Goal: Information Seeking & Learning: Check status

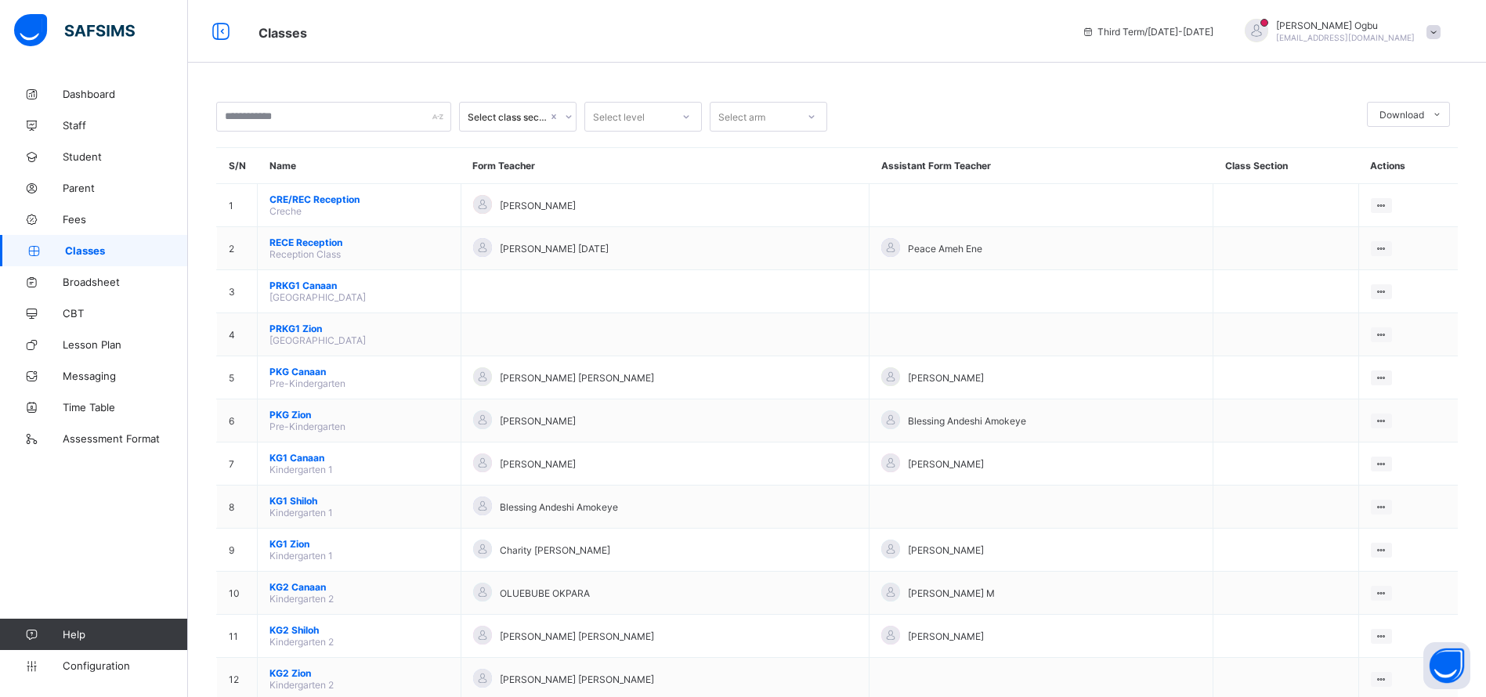
click at [294, 415] on span "PKG Zion" at bounding box center [358, 415] width 179 height 12
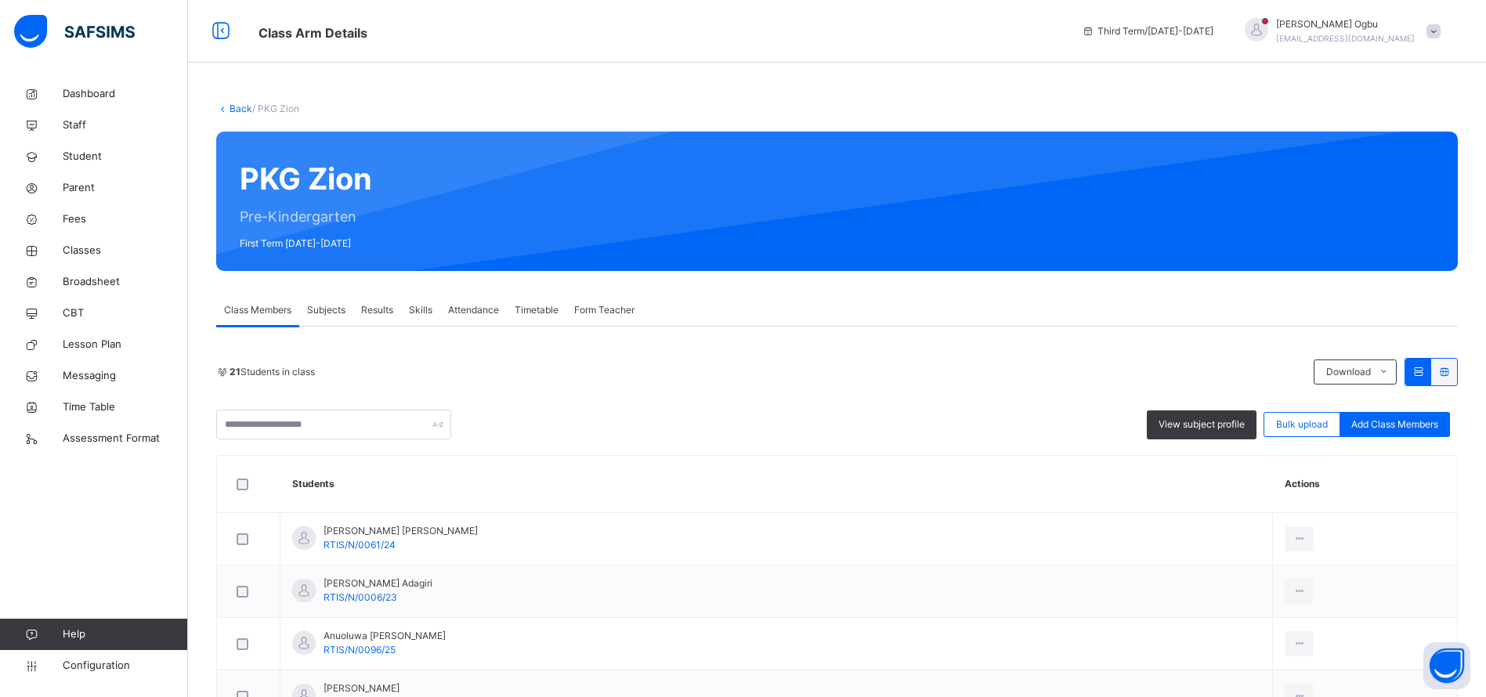
click at [1440, 40] on div "[PERSON_NAME] [EMAIL_ADDRESS][DOMAIN_NAME]" at bounding box center [1338, 31] width 219 height 28
click at [1380, 202] on span "Logout" at bounding box center [1389, 194] width 103 height 21
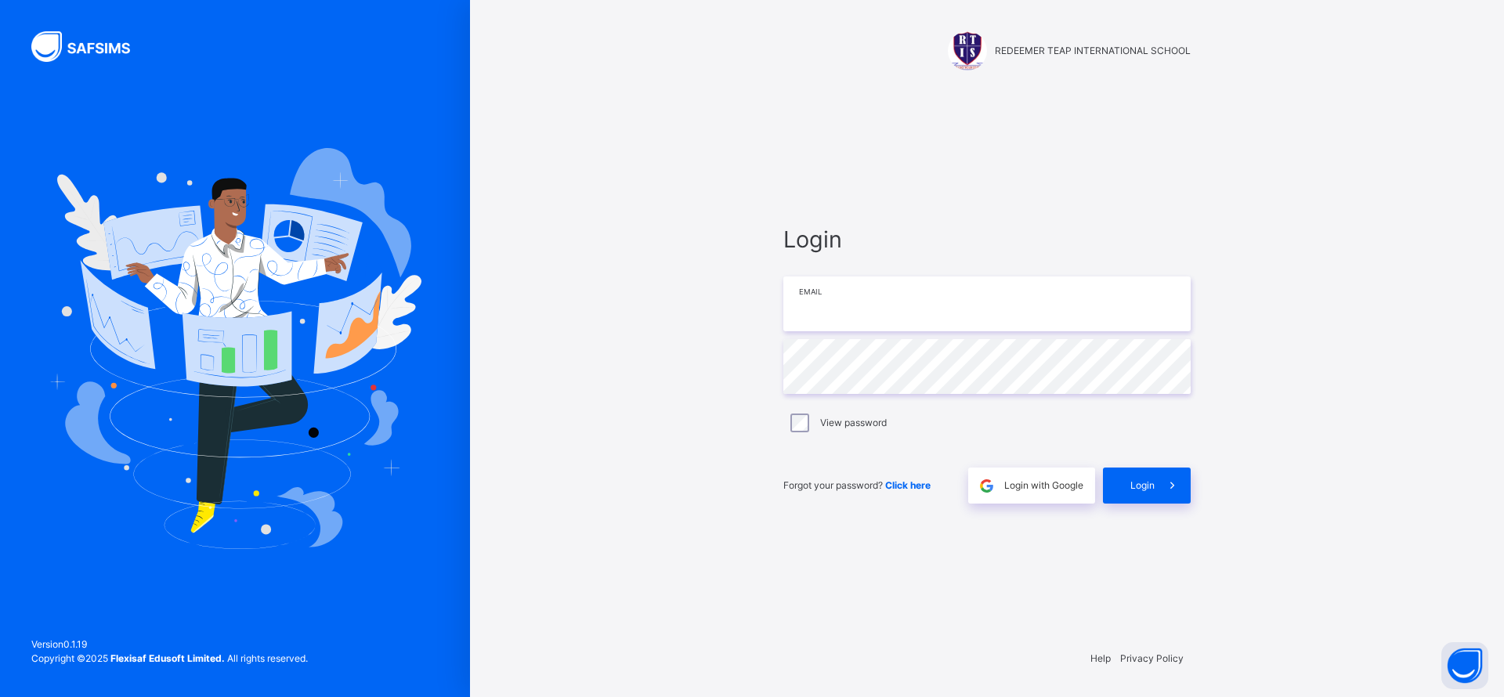
click at [1023, 281] on input "email" at bounding box center [986, 304] width 407 height 55
type input "**********"
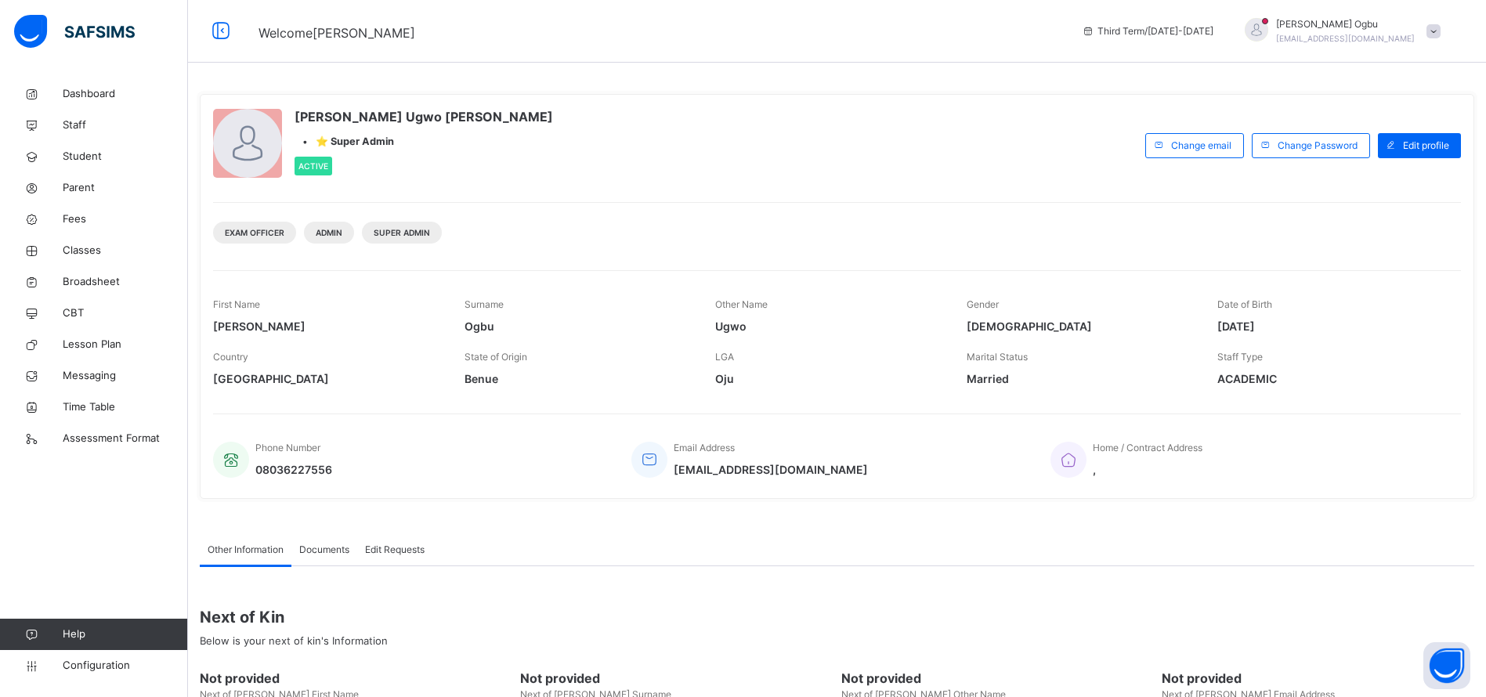
click at [99, 279] on span "Broadsheet" at bounding box center [125, 282] width 125 height 16
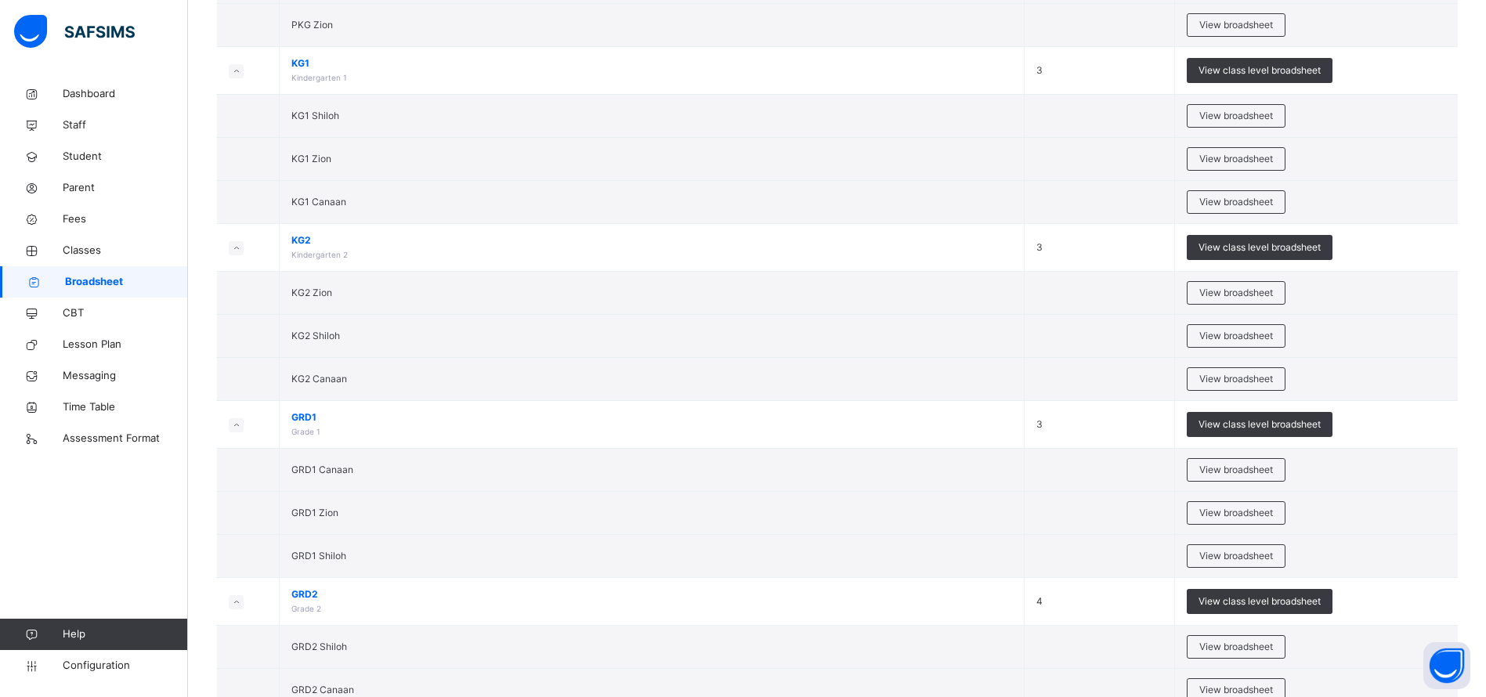
scroll to position [588, 0]
click at [1278, 426] on span "View class level broadsheet" at bounding box center [1260, 425] width 122 height 14
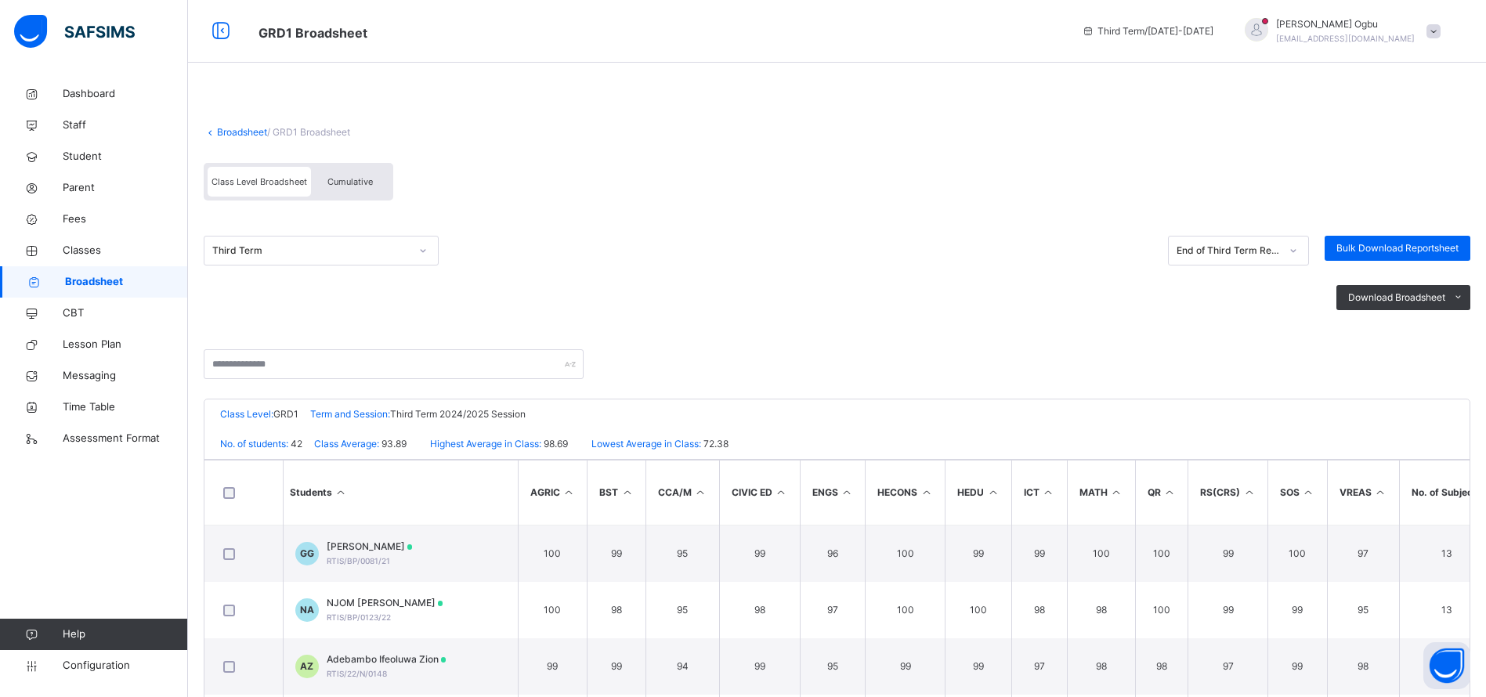
click at [233, 137] on link "Broadsheet" at bounding box center [242, 132] width 50 height 12
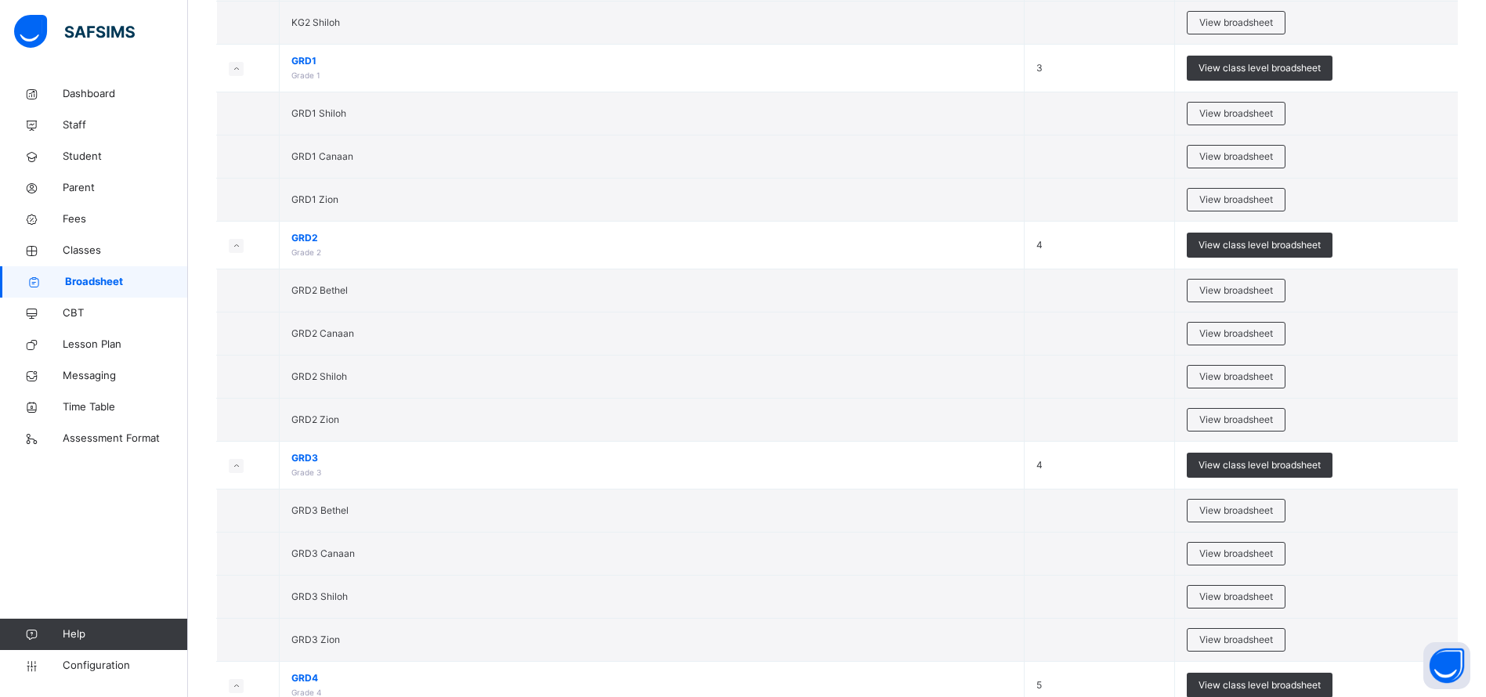
scroll to position [948, 0]
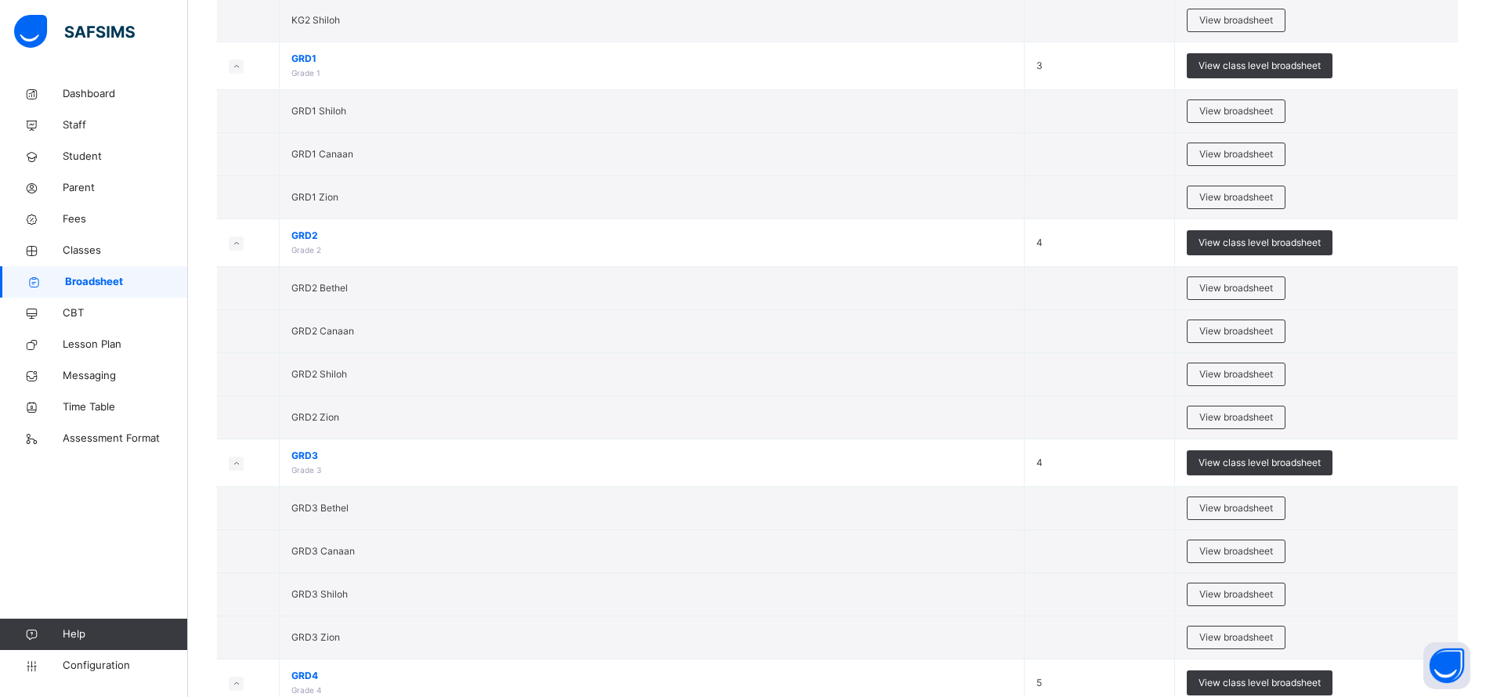
click at [1282, 457] on span "View class level broadsheet" at bounding box center [1260, 463] width 122 height 14
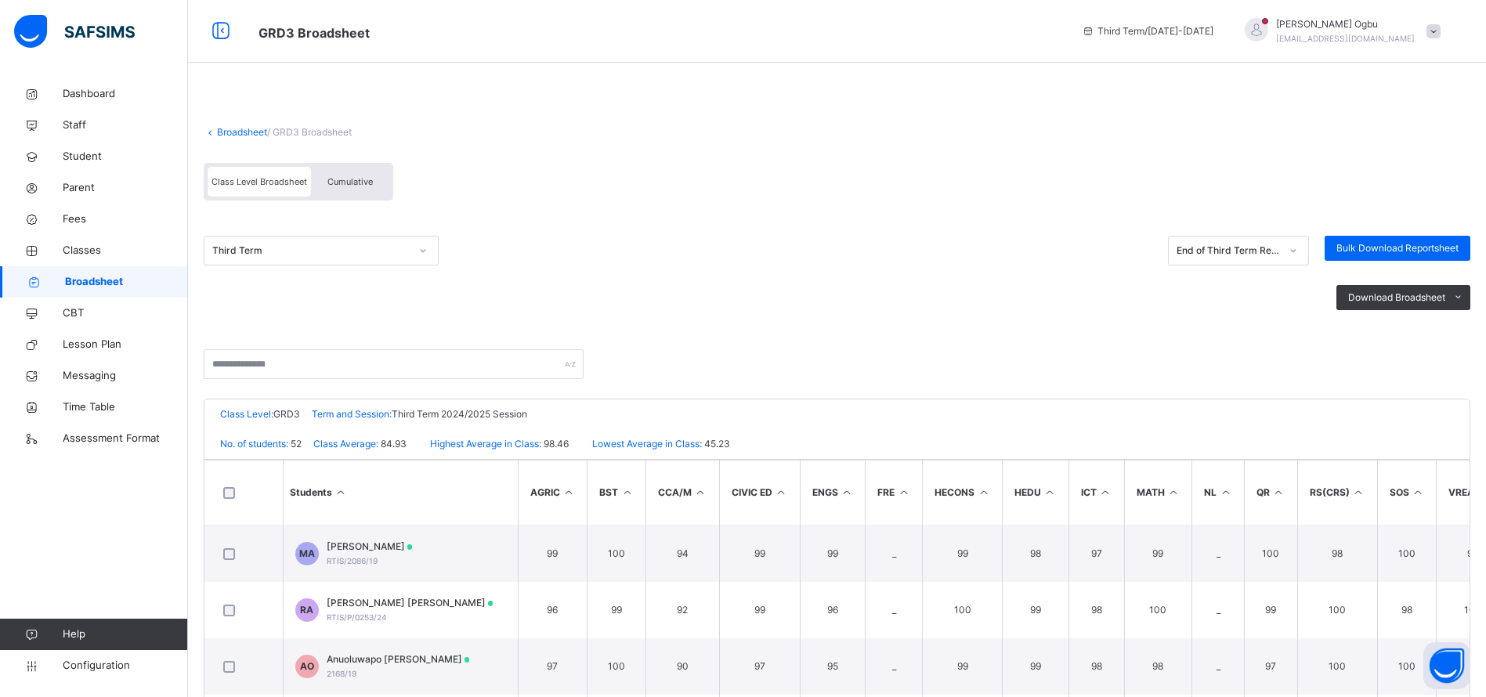
click at [897, 322] on div "Download Broadsheet PDF Excel sheet" at bounding box center [837, 298] width 1267 height 64
click at [254, 134] on link "Broadsheet" at bounding box center [242, 132] width 50 height 12
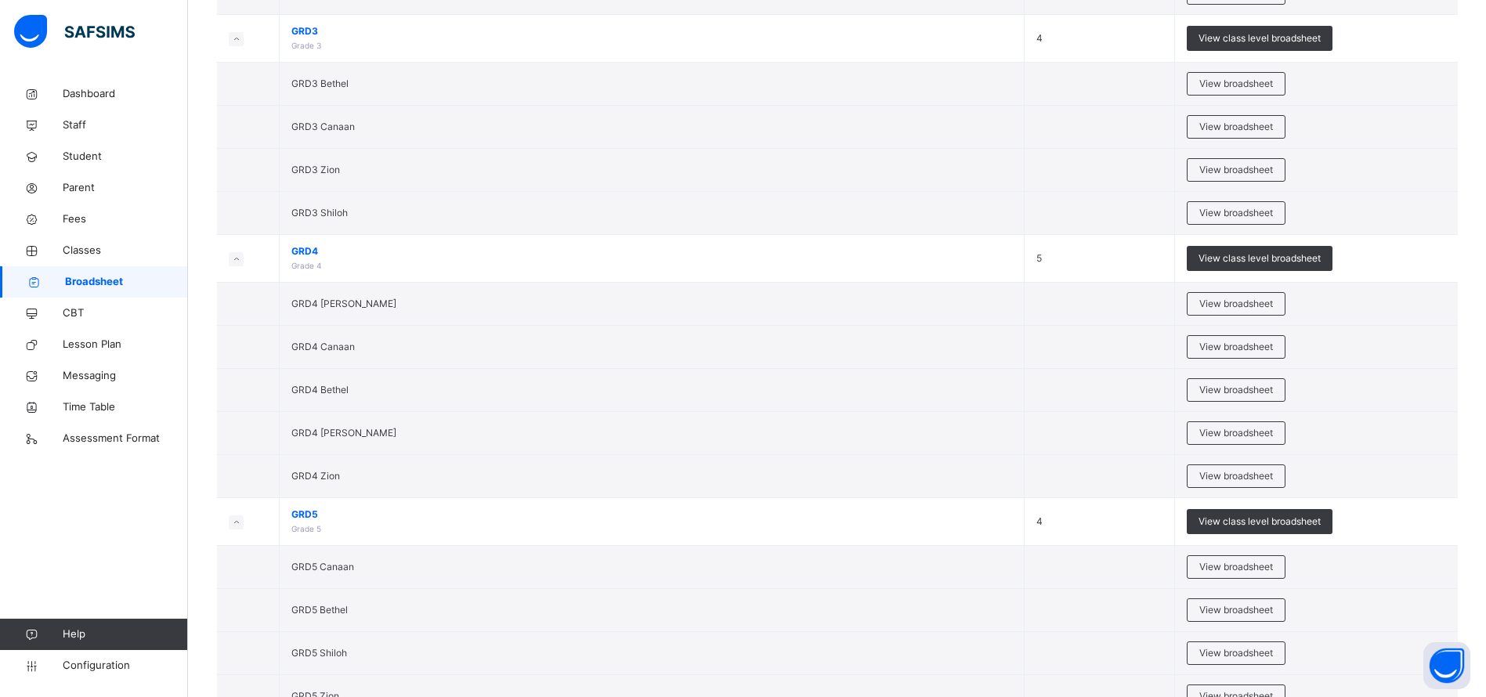
scroll to position [1373, 0]
click at [1301, 256] on span "View class level broadsheet" at bounding box center [1260, 258] width 122 height 14
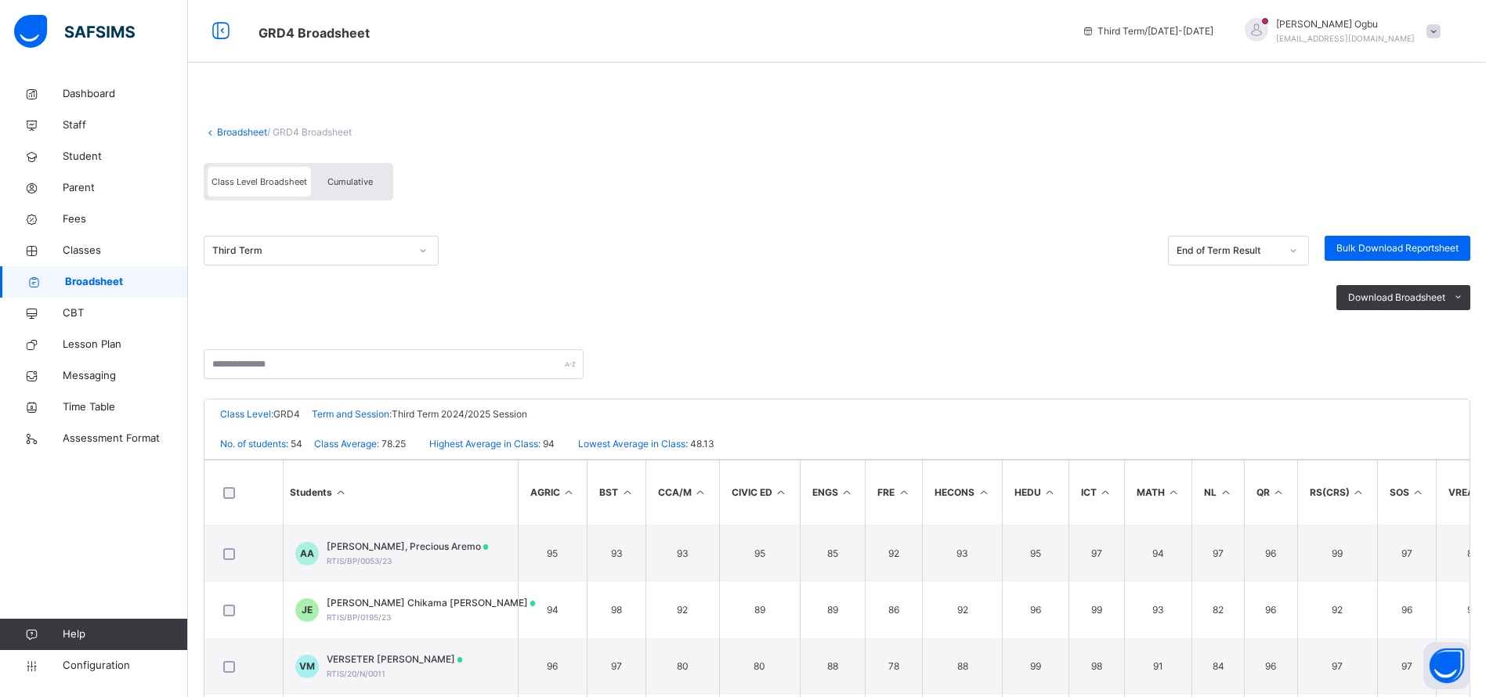
click at [233, 131] on link "Broadsheet" at bounding box center [242, 132] width 50 height 12
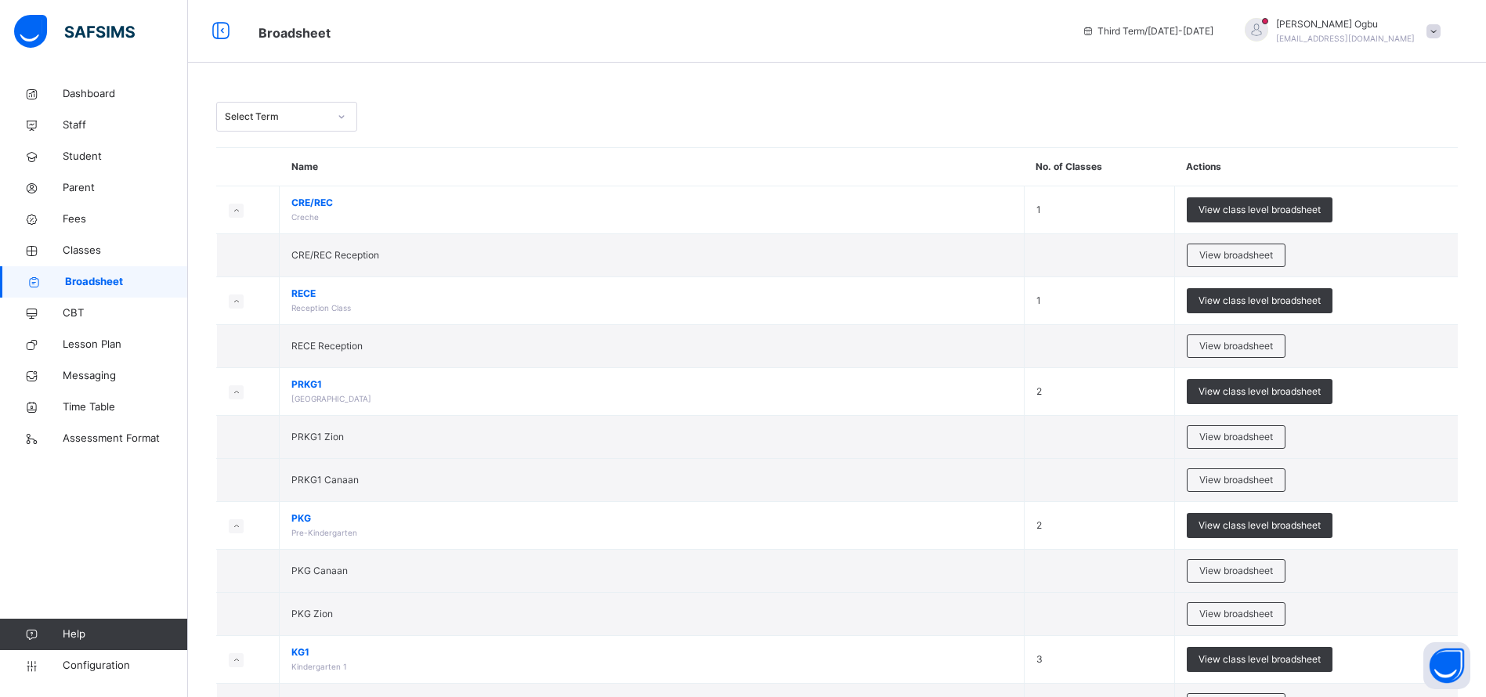
click at [747, 600] on td "PKG Zion" at bounding box center [652, 614] width 745 height 43
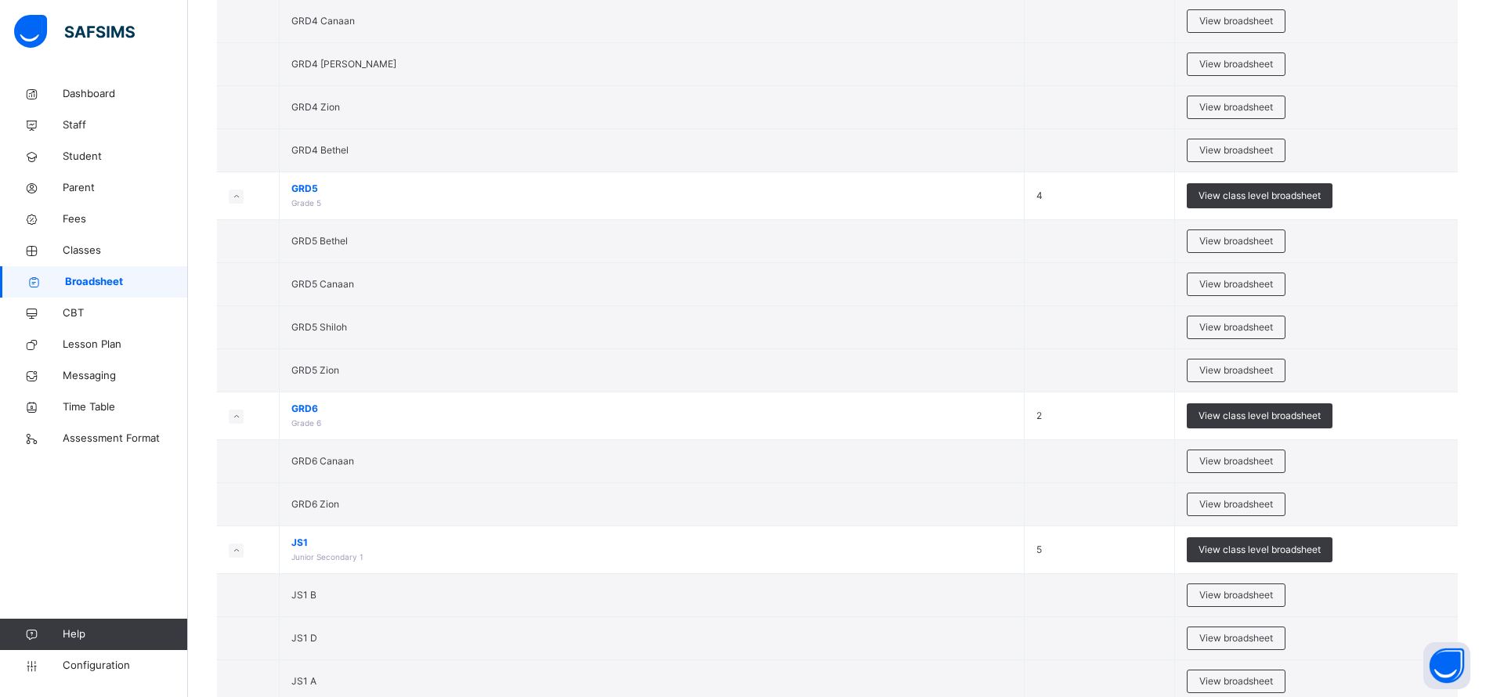
scroll to position [1711, 0]
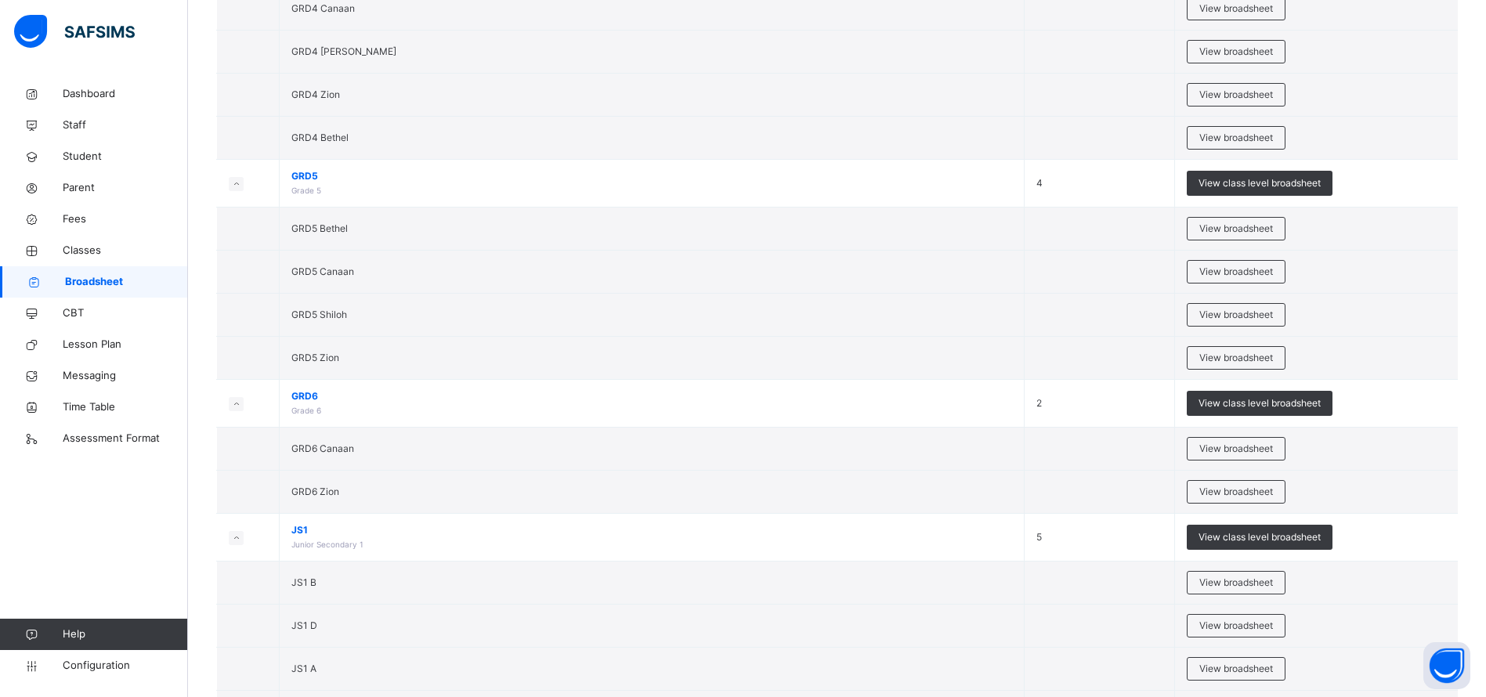
click at [1271, 401] on span "View class level broadsheet" at bounding box center [1260, 403] width 122 height 14
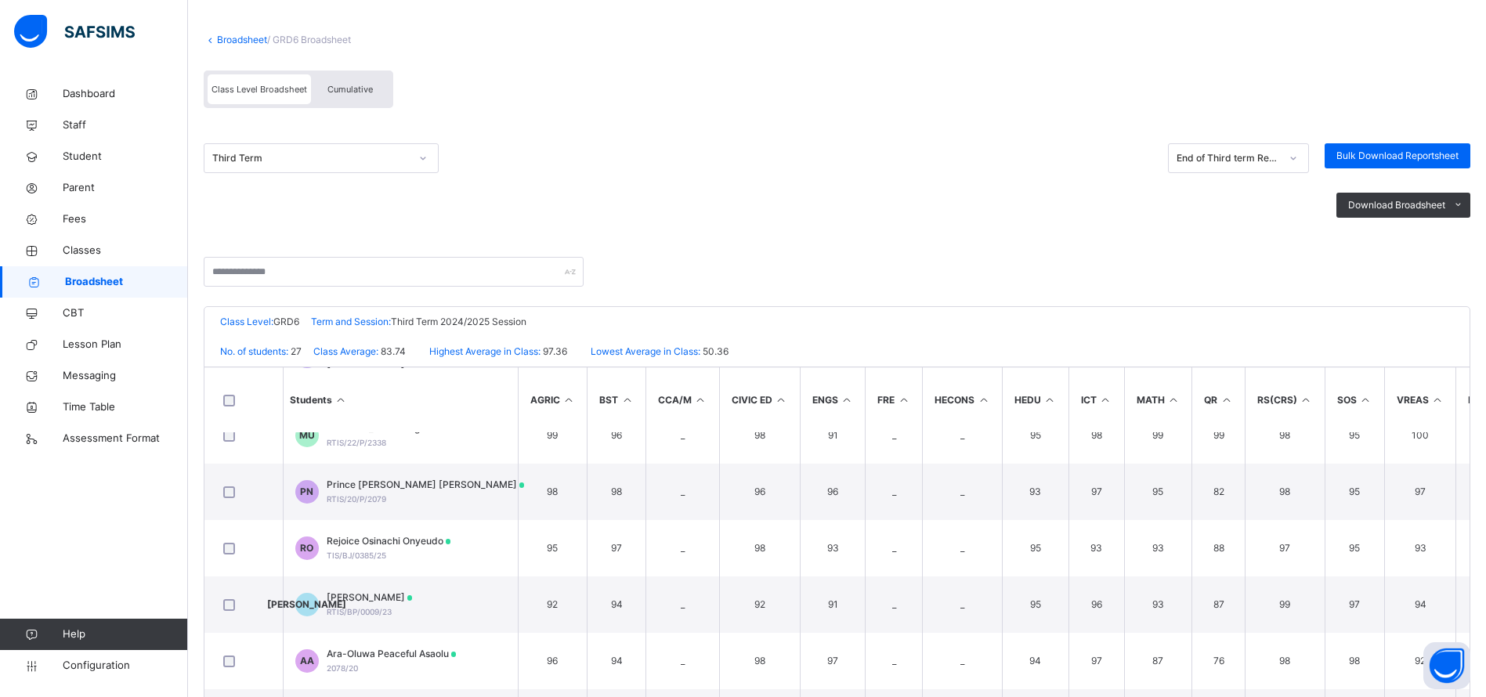
scroll to position [107, 0]
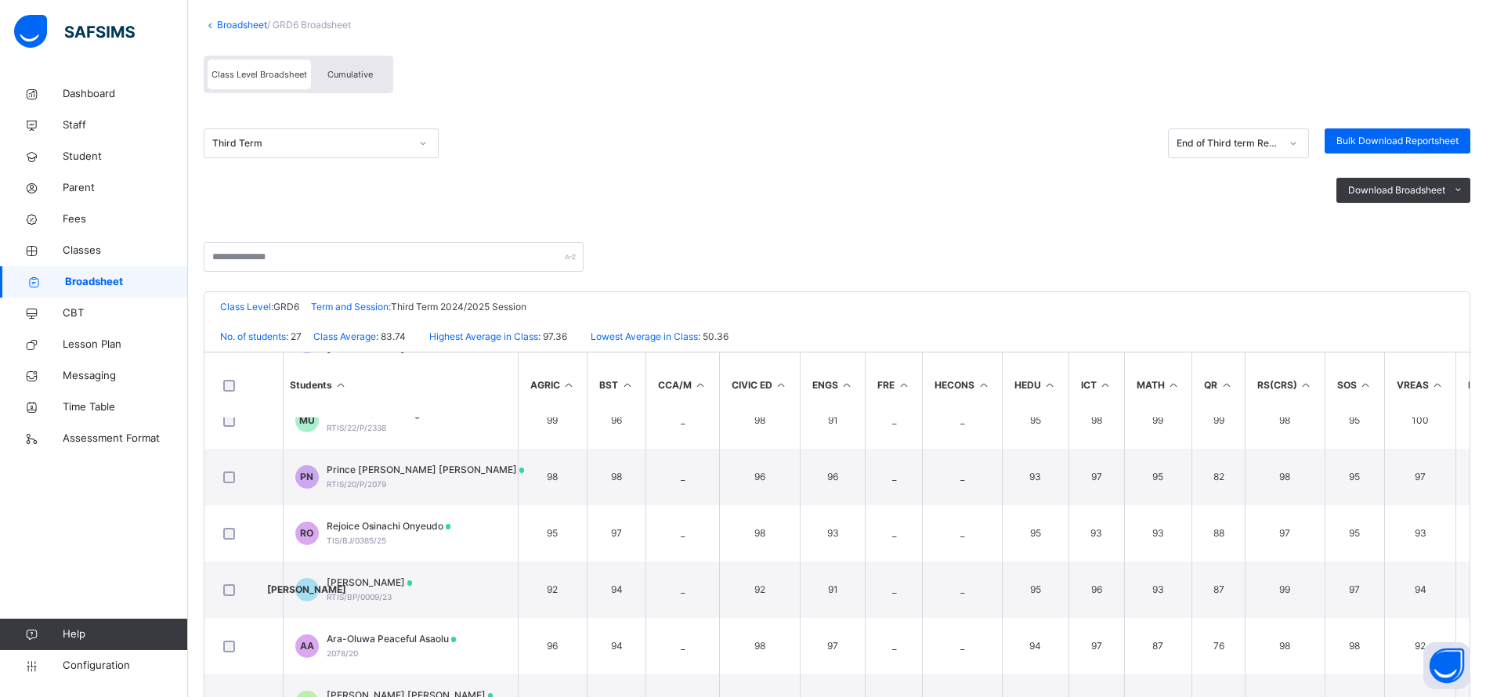
click at [247, 29] on link "Broadsheet" at bounding box center [242, 25] width 50 height 12
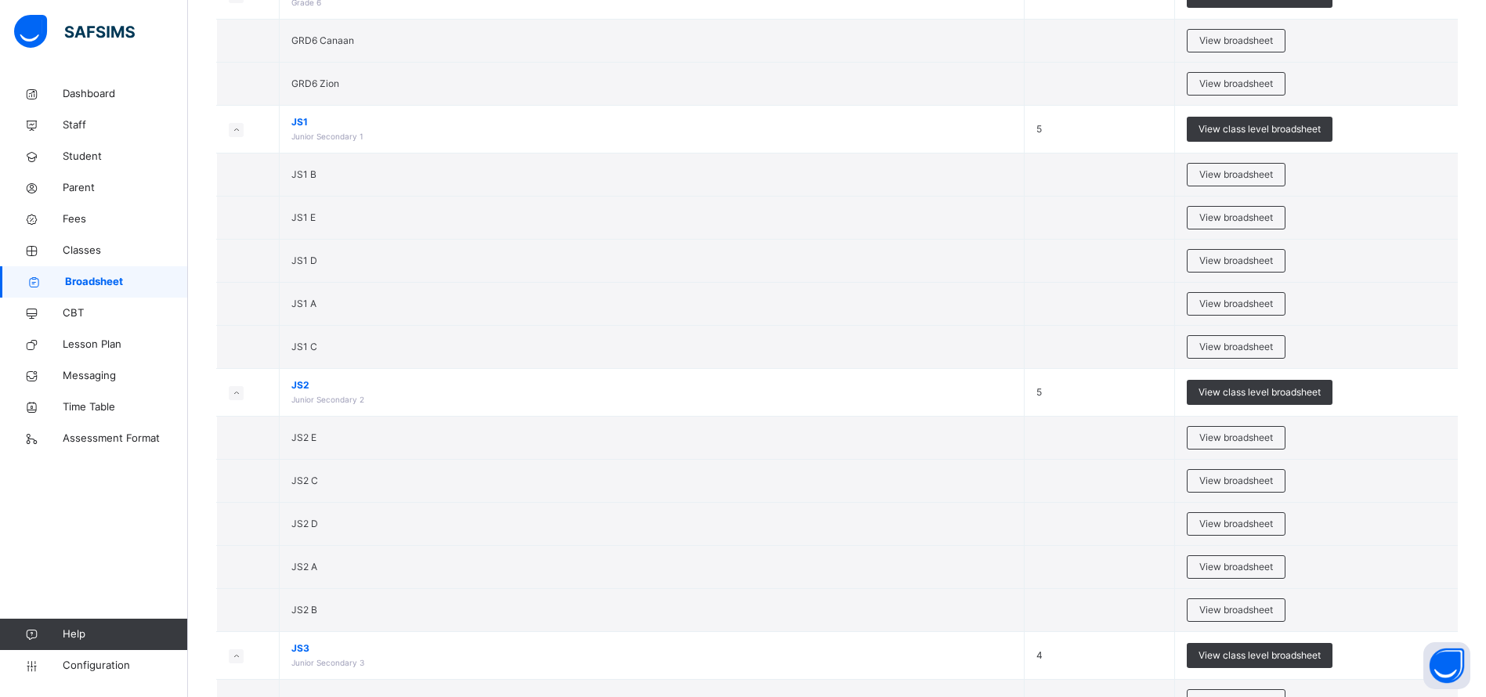
scroll to position [2124, 0]
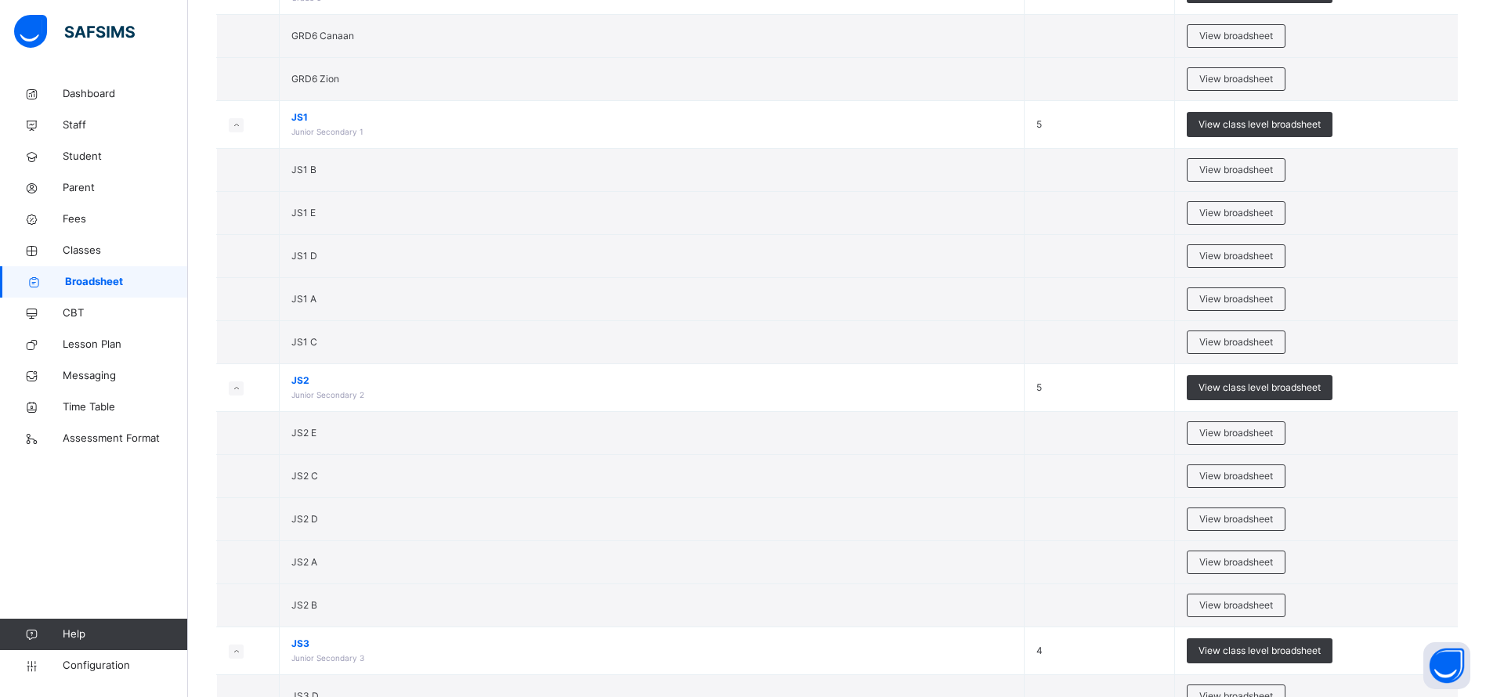
click at [1299, 387] on span "View class level broadsheet" at bounding box center [1260, 388] width 122 height 14
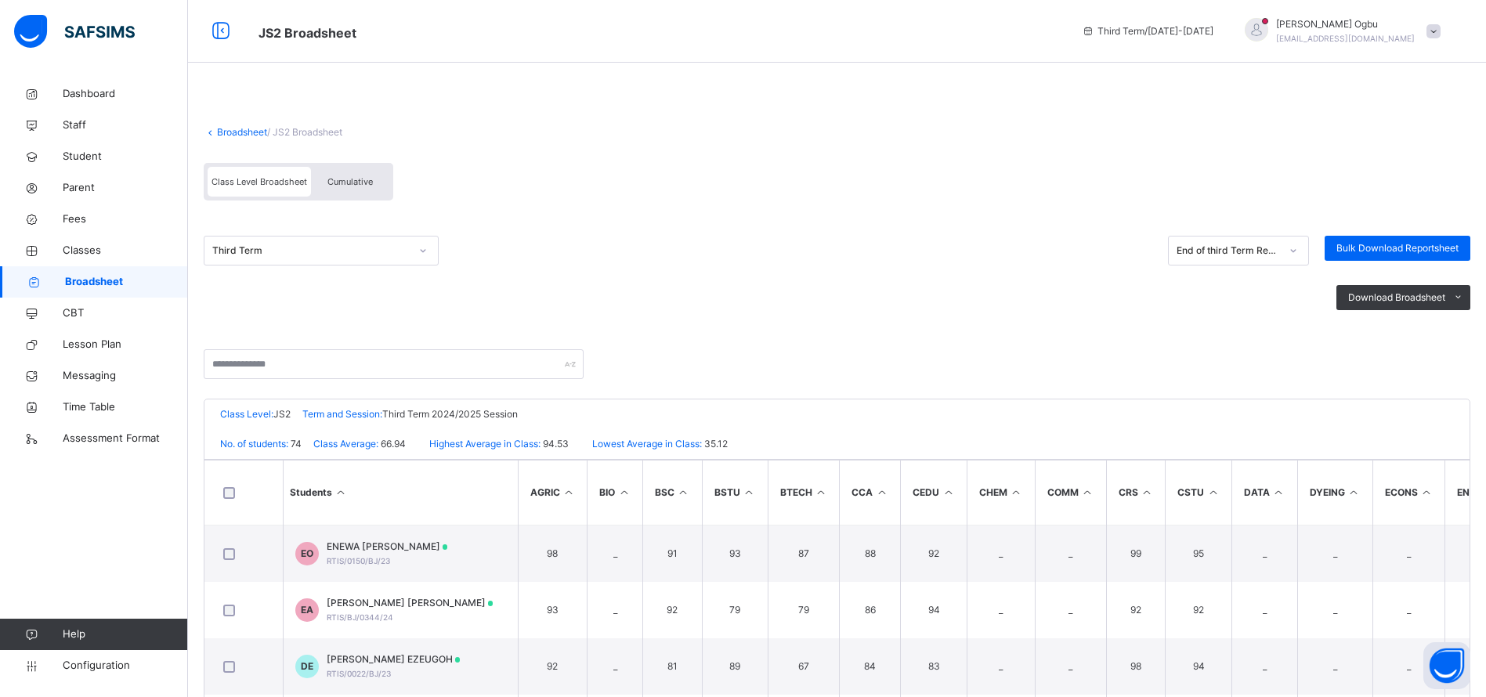
click at [226, 128] on link "Broadsheet" at bounding box center [242, 132] width 50 height 12
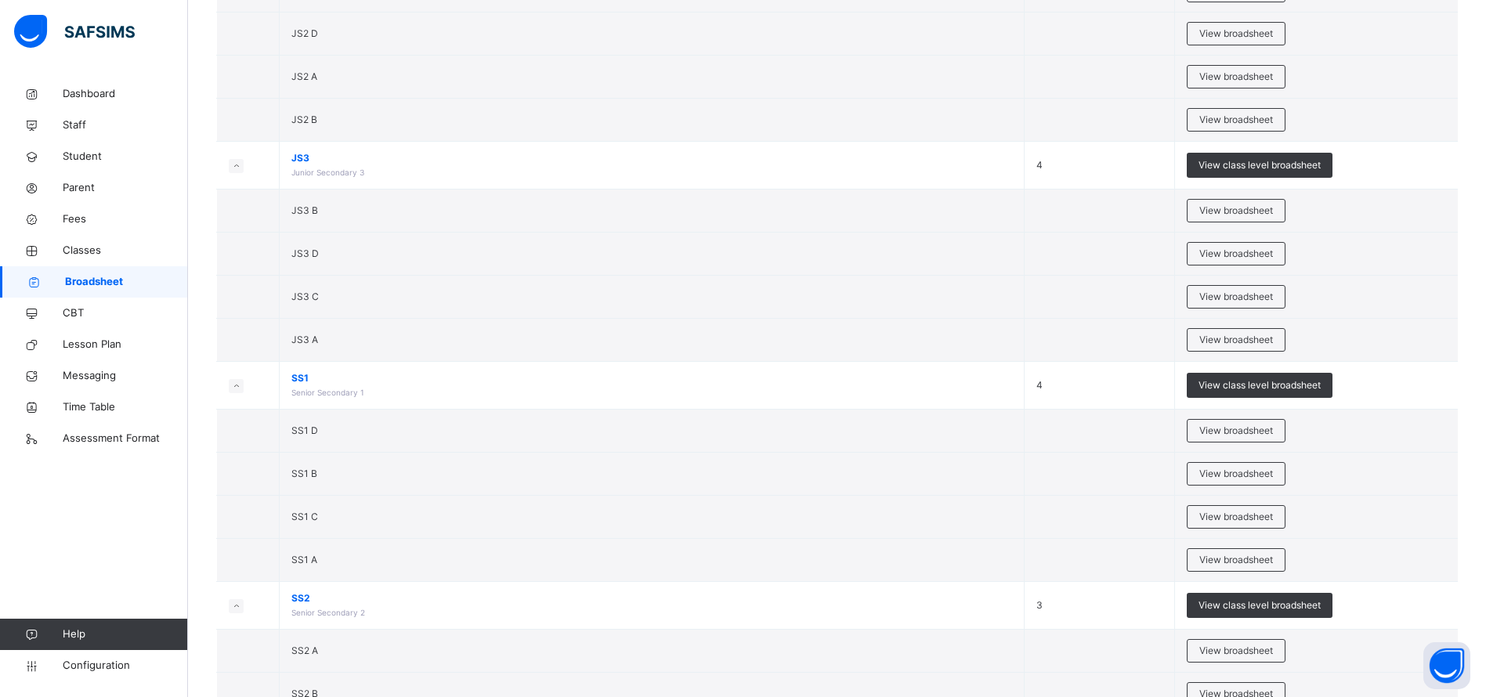
scroll to position [2619, 0]
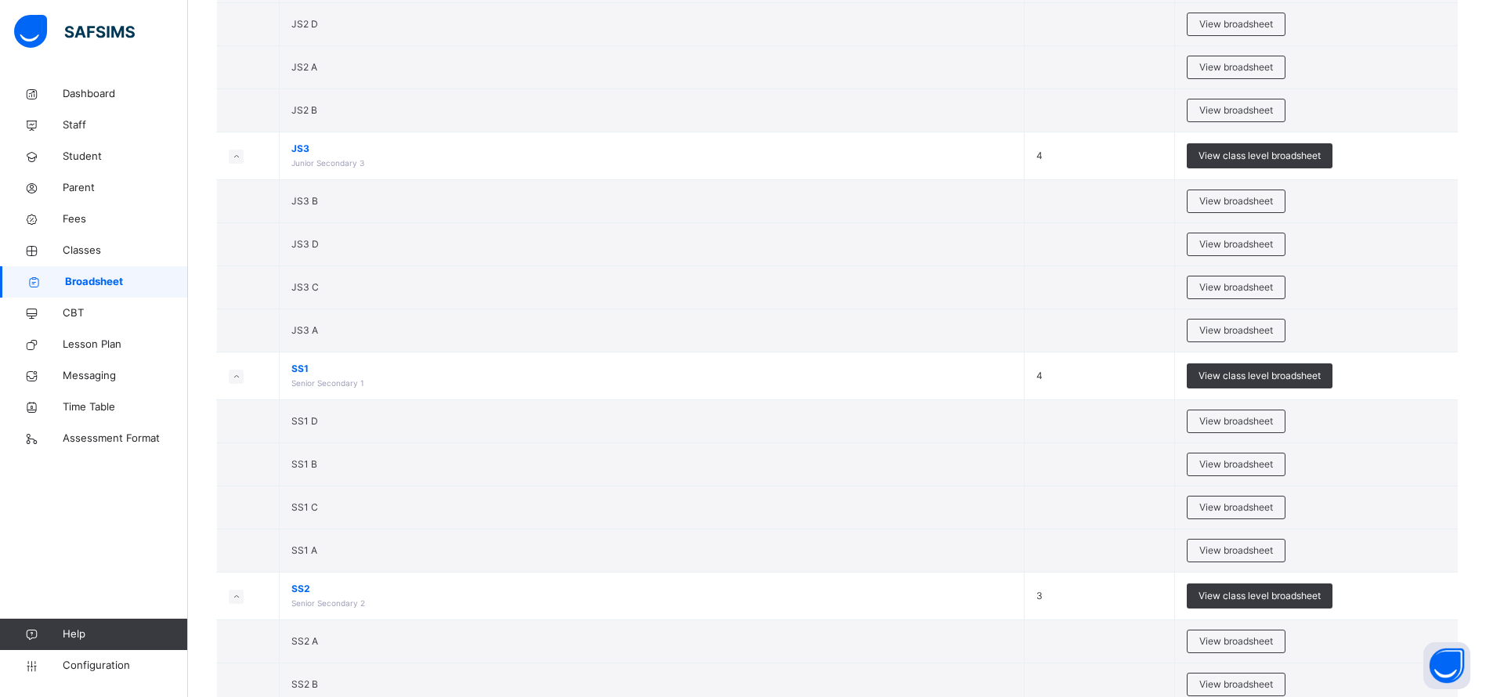
click at [1273, 377] on span "View class level broadsheet" at bounding box center [1260, 376] width 122 height 14
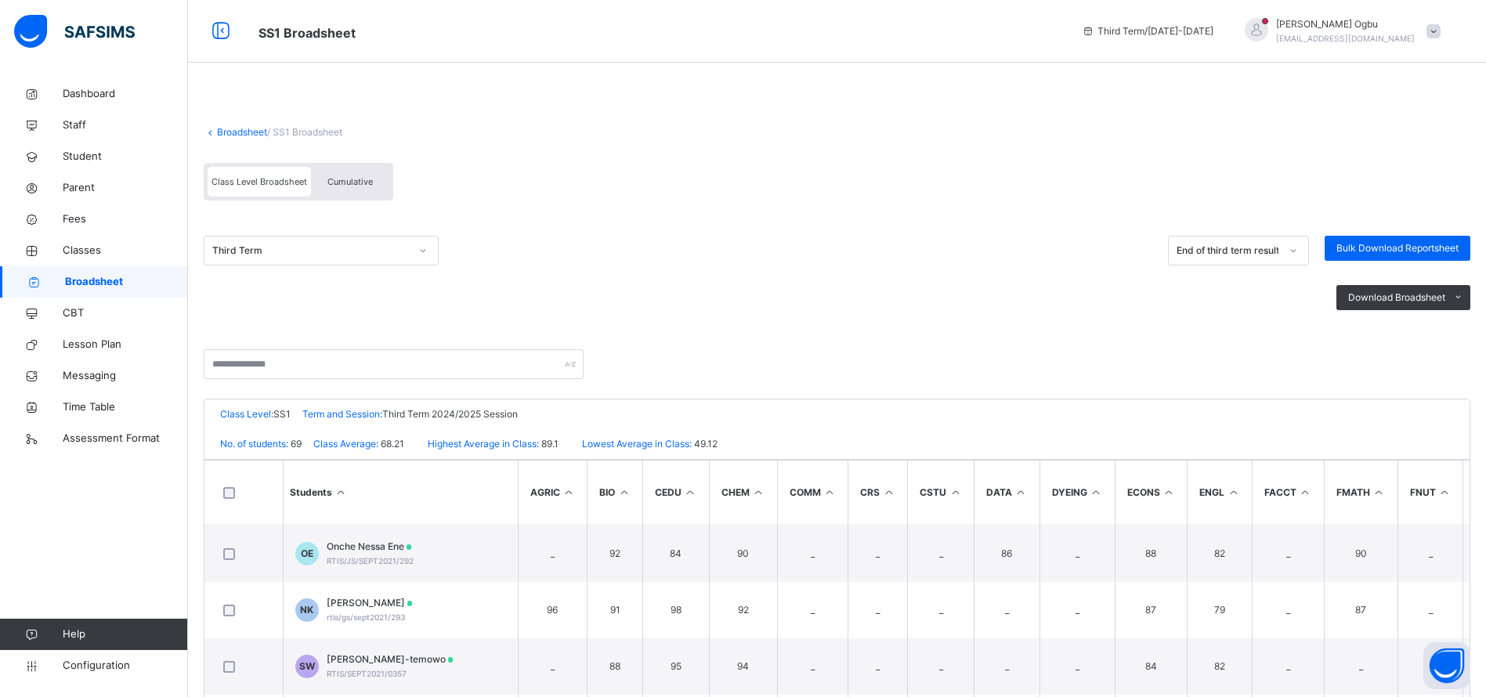
click at [233, 130] on link "Broadsheet" at bounding box center [242, 132] width 50 height 12
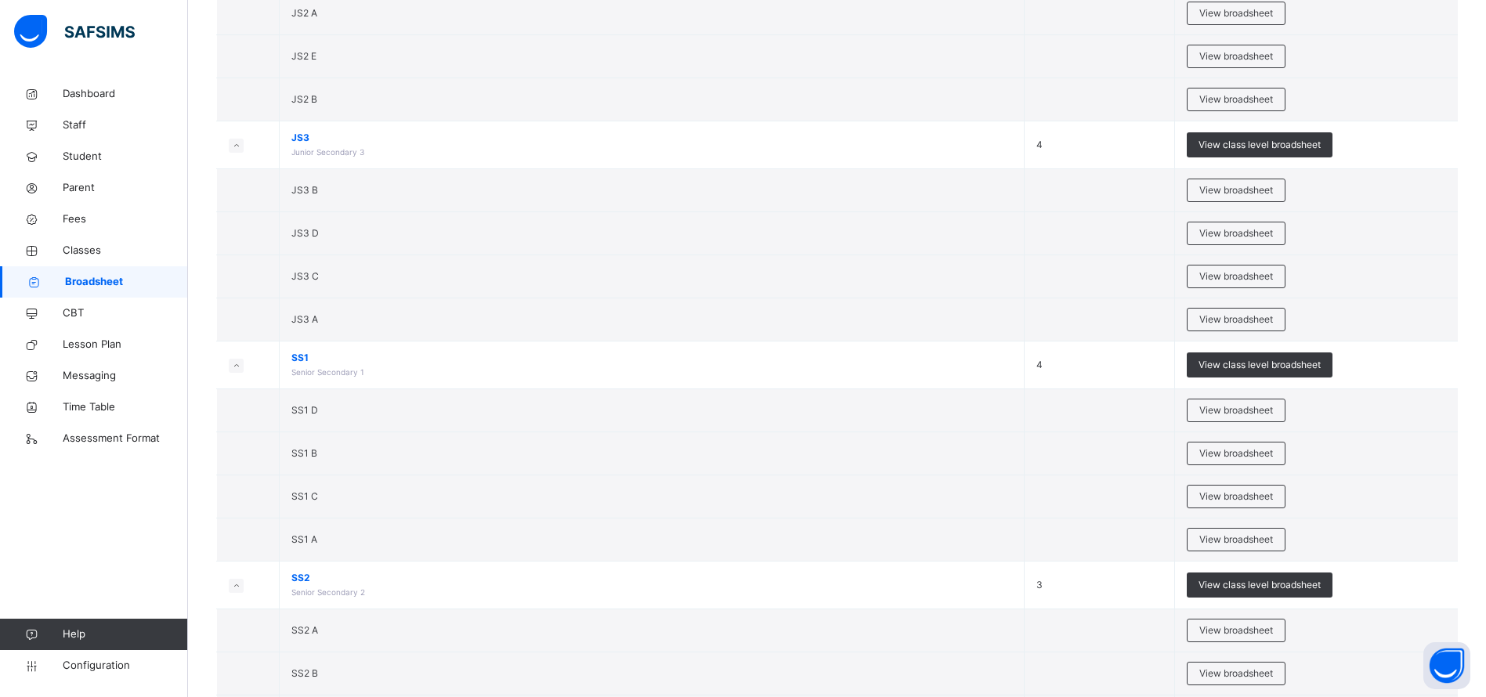
scroll to position [2627, 0]
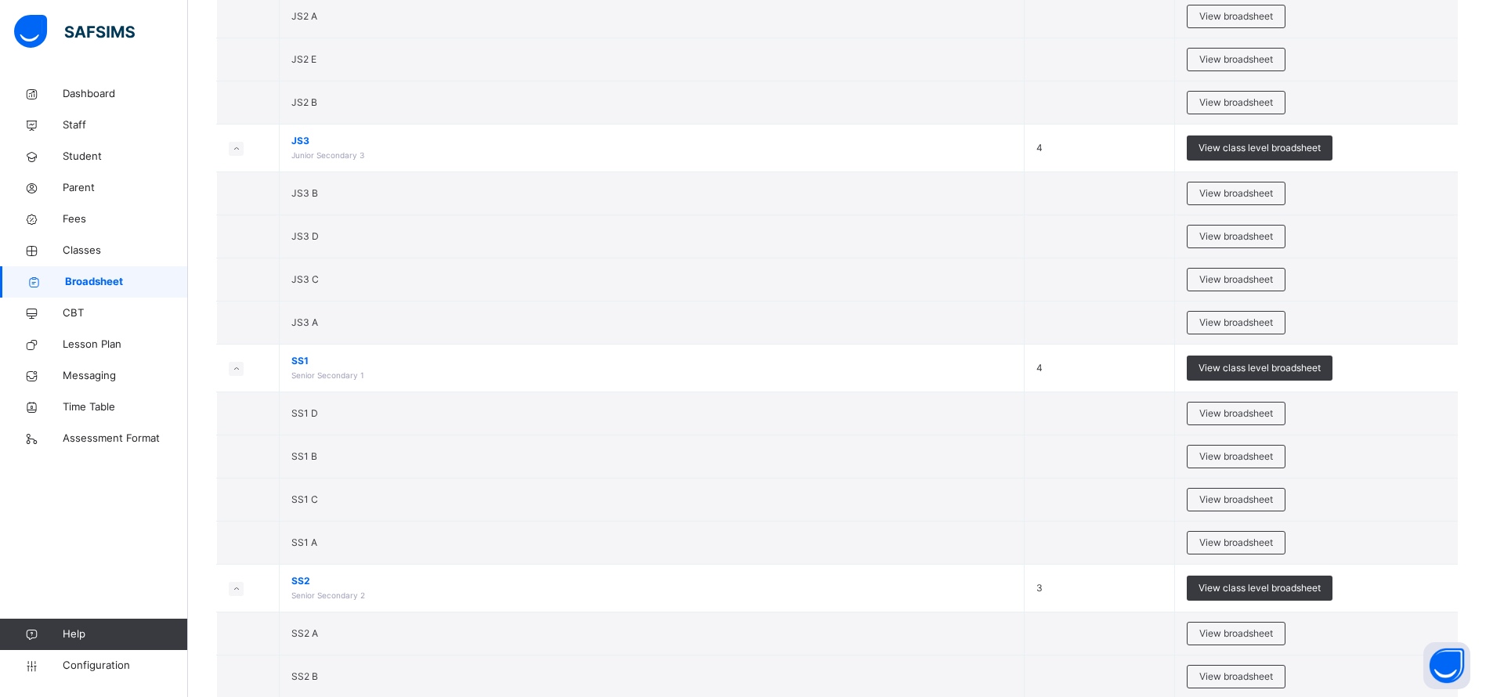
click at [1285, 143] on span "View class level broadsheet" at bounding box center [1260, 148] width 122 height 14
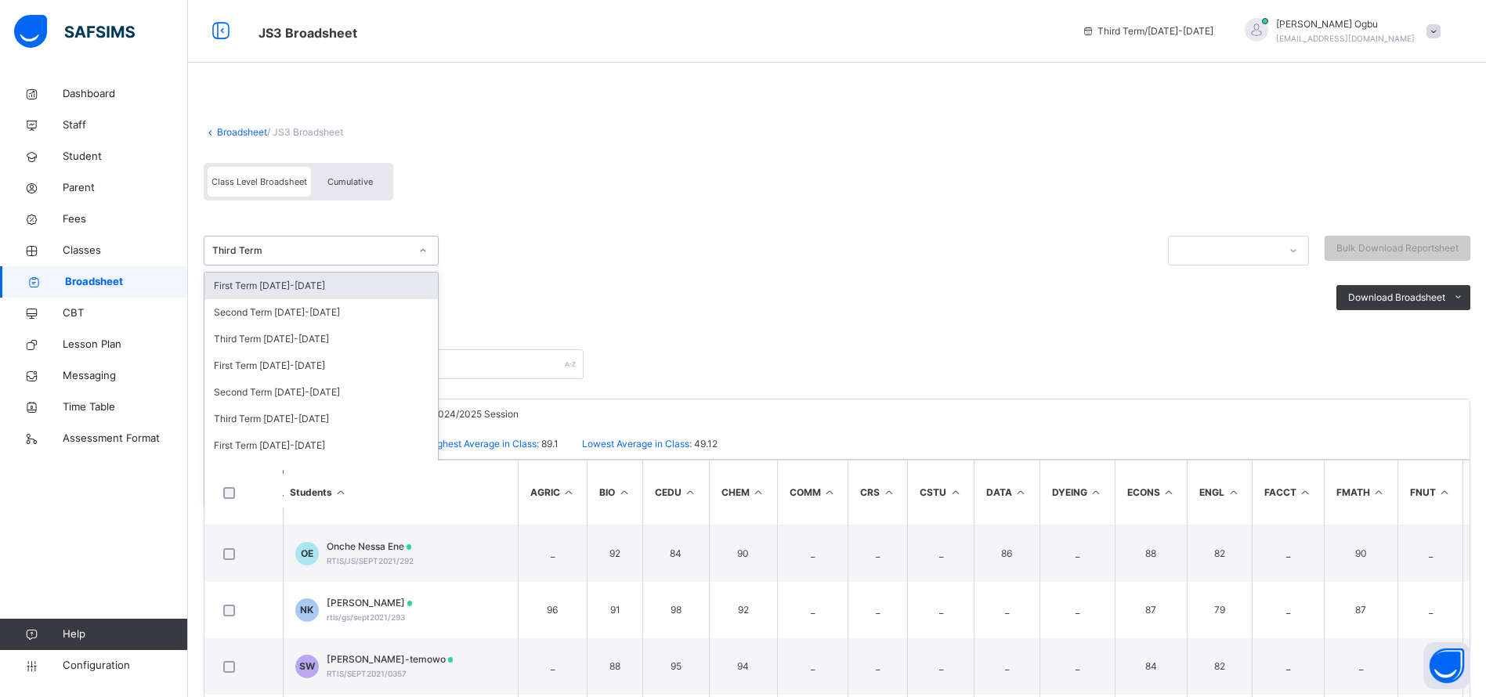
click at [353, 303] on div "Second Term [DATE]-[DATE]" at bounding box center [320, 312] width 233 height 27
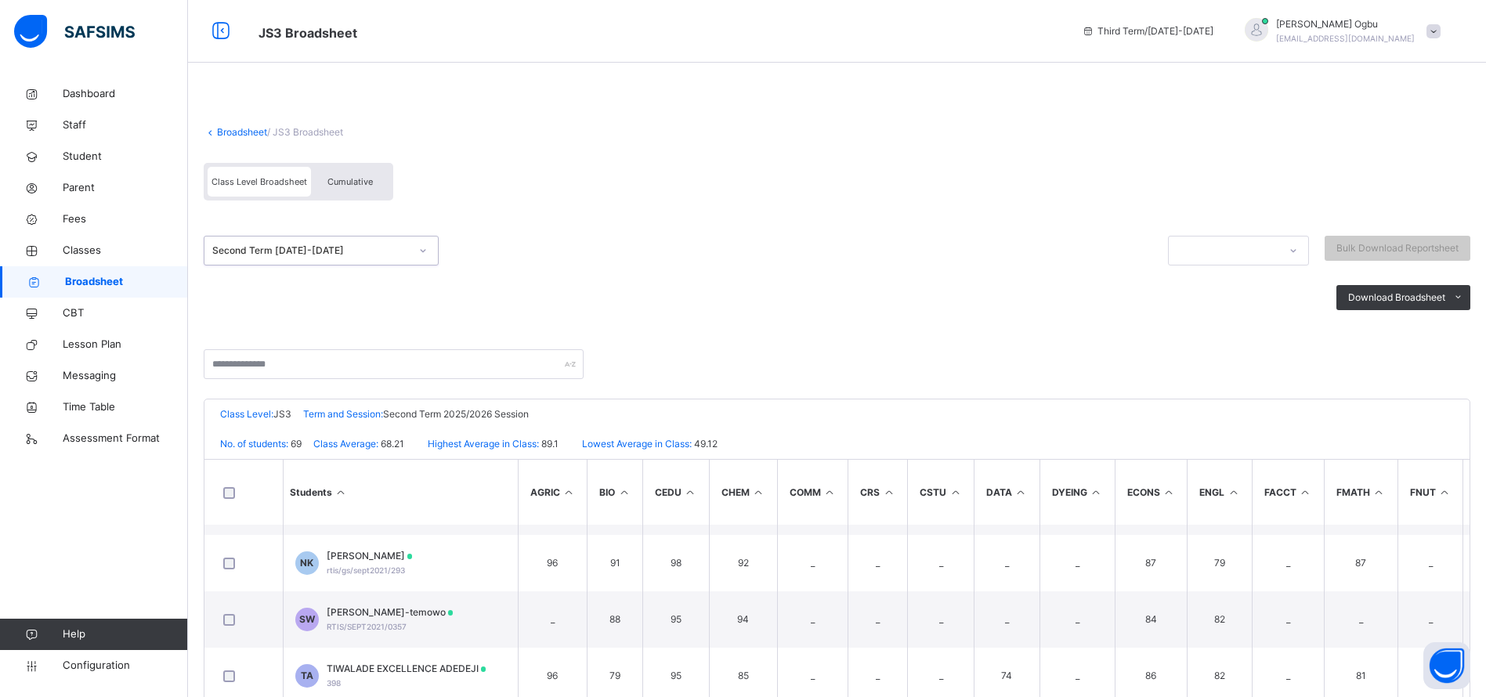
scroll to position [40, 0]
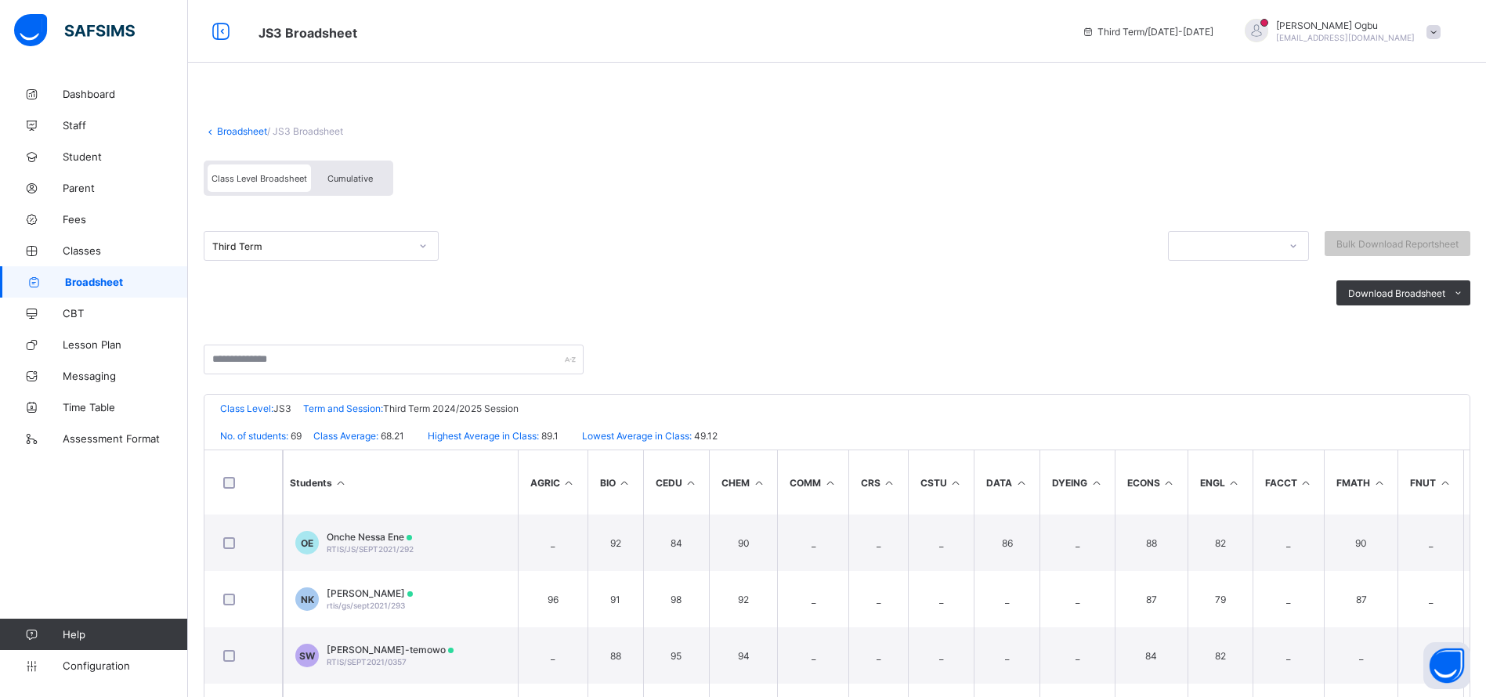
click at [222, 130] on link "Broadsheet" at bounding box center [242, 131] width 50 height 12
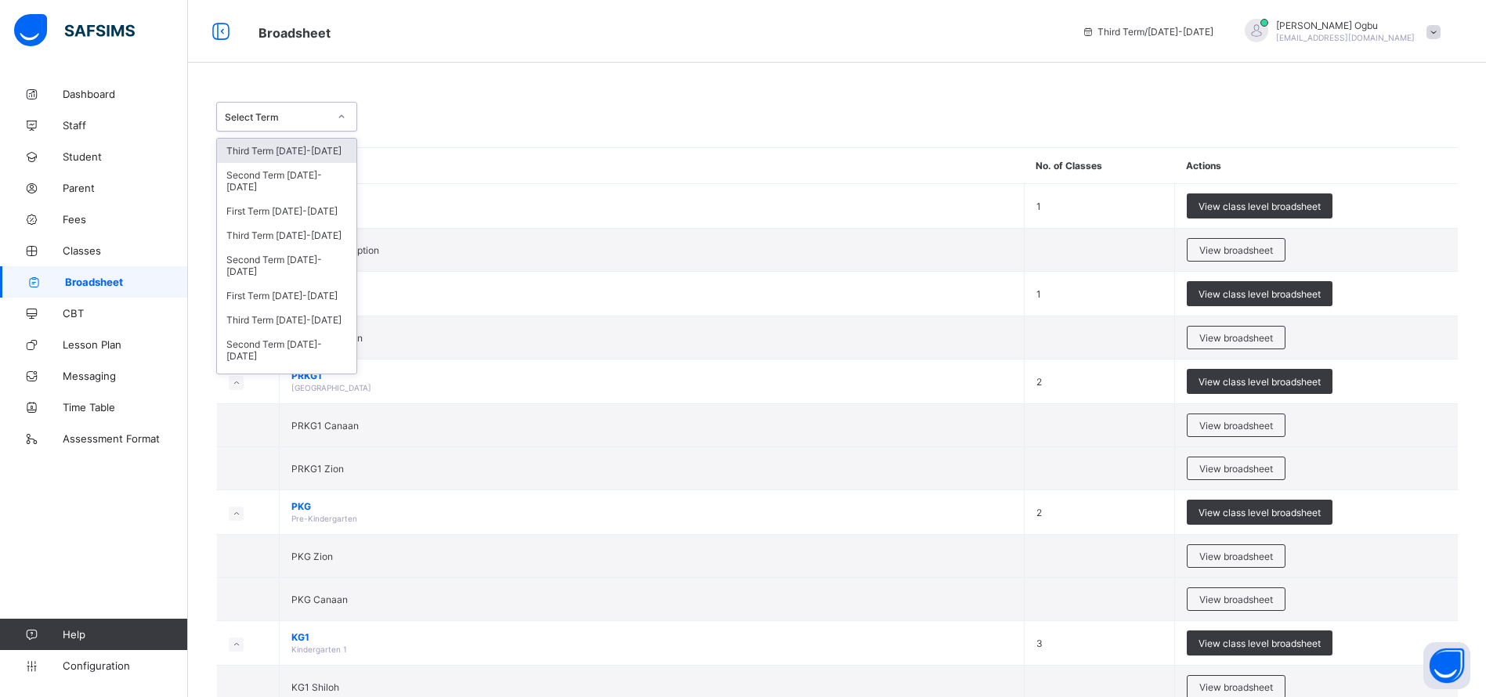
click at [309, 230] on div "Third Term [DATE]-[DATE]" at bounding box center [286, 235] width 139 height 24
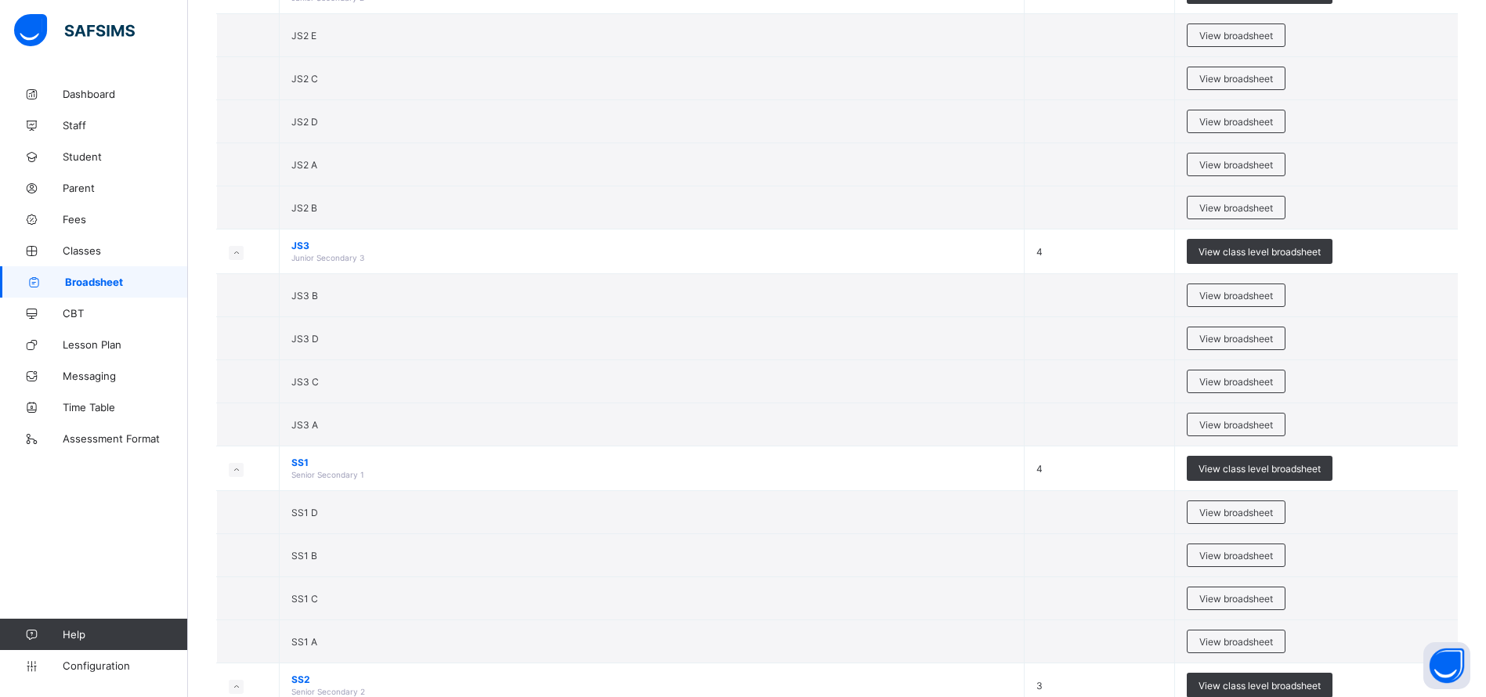
scroll to position [3100, 0]
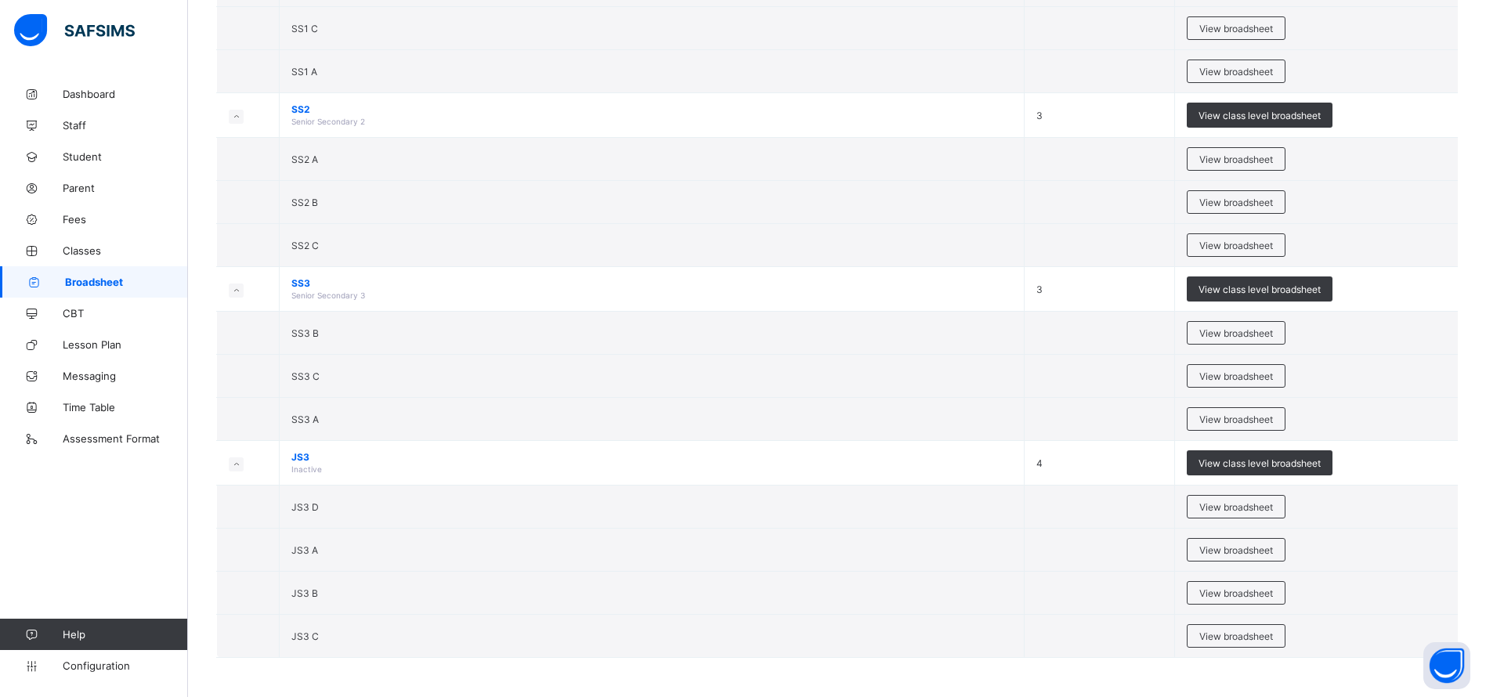
click at [1302, 295] on div "View class level broadsheet" at bounding box center [1260, 289] width 146 height 25
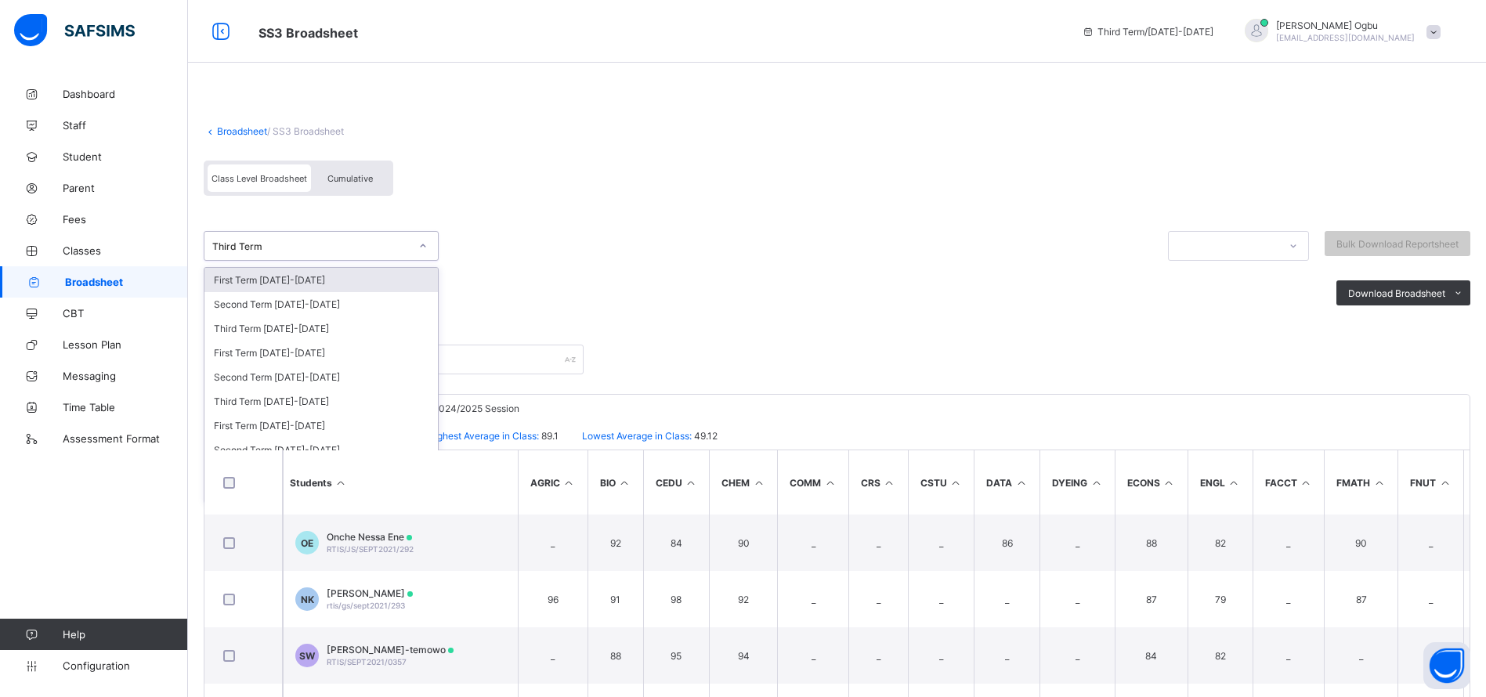
click at [254, 374] on div "Second Term [DATE]-[DATE]" at bounding box center [320, 377] width 233 height 24
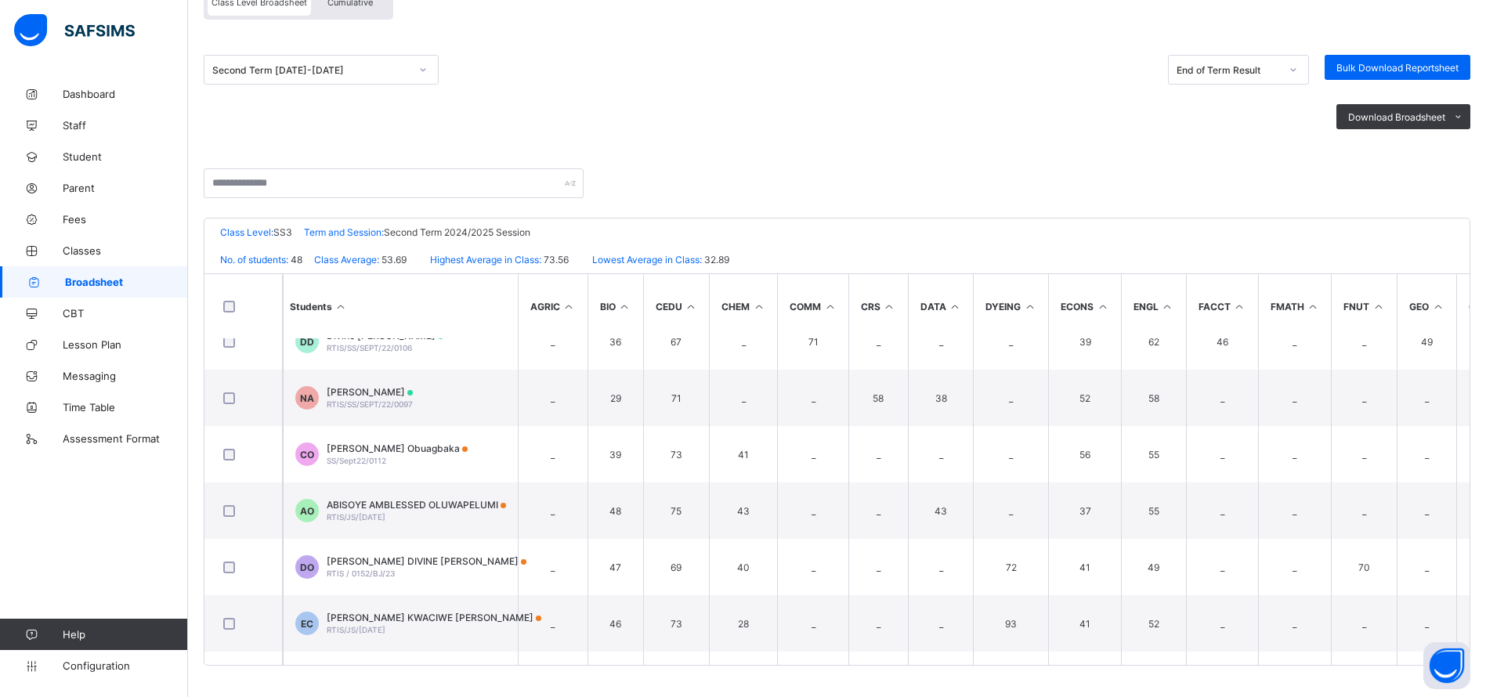
scroll to position [1212, 0]
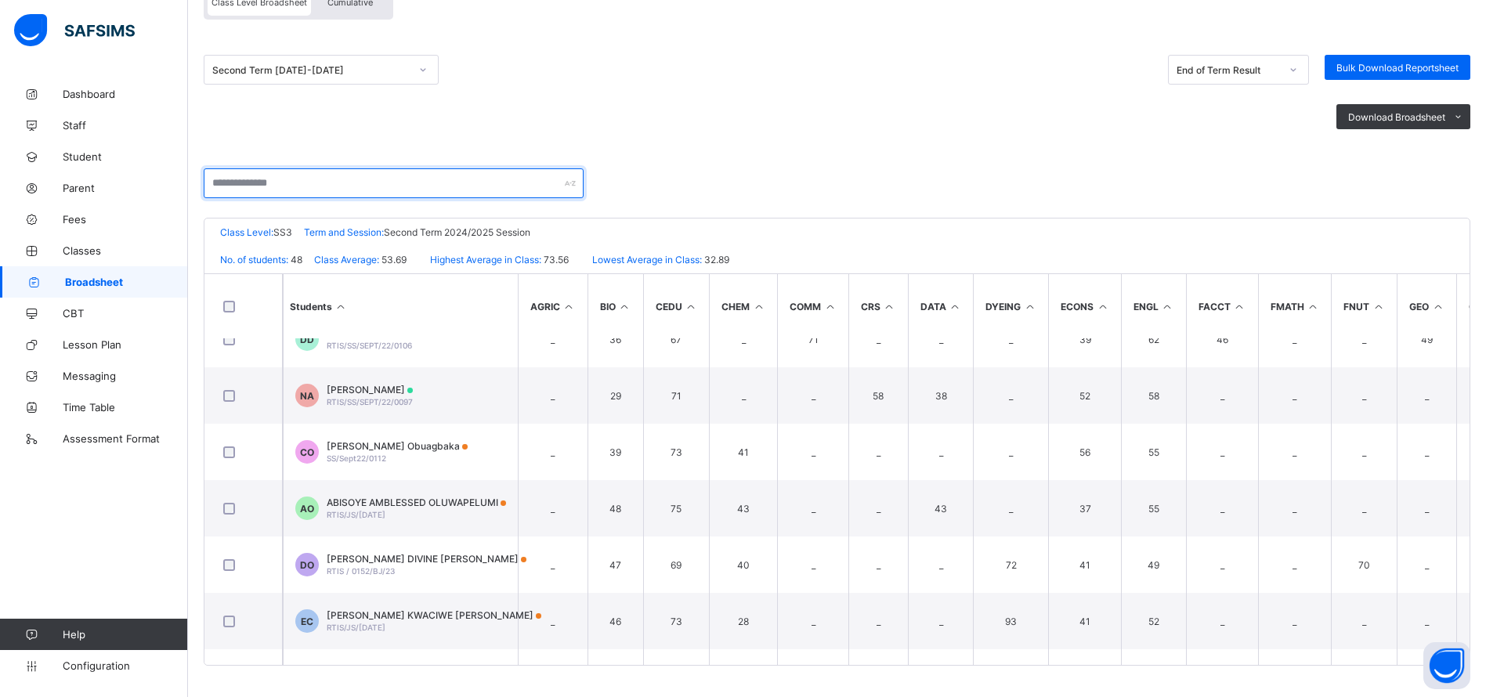
click at [369, 170] on input "text" at bounding box center [394, 183] width 380 height 30
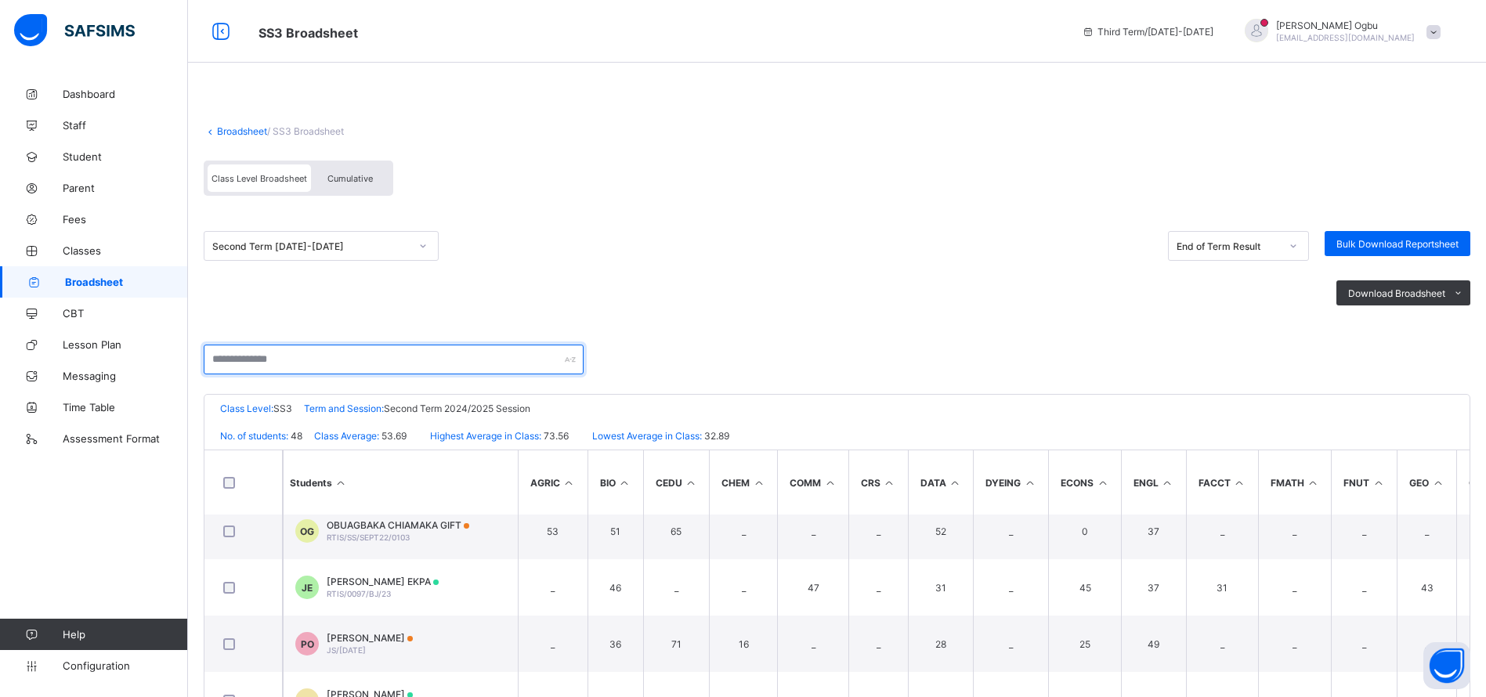
scroll to position [176, 0]
